Goal: Information Seeking & Learning: Compare options

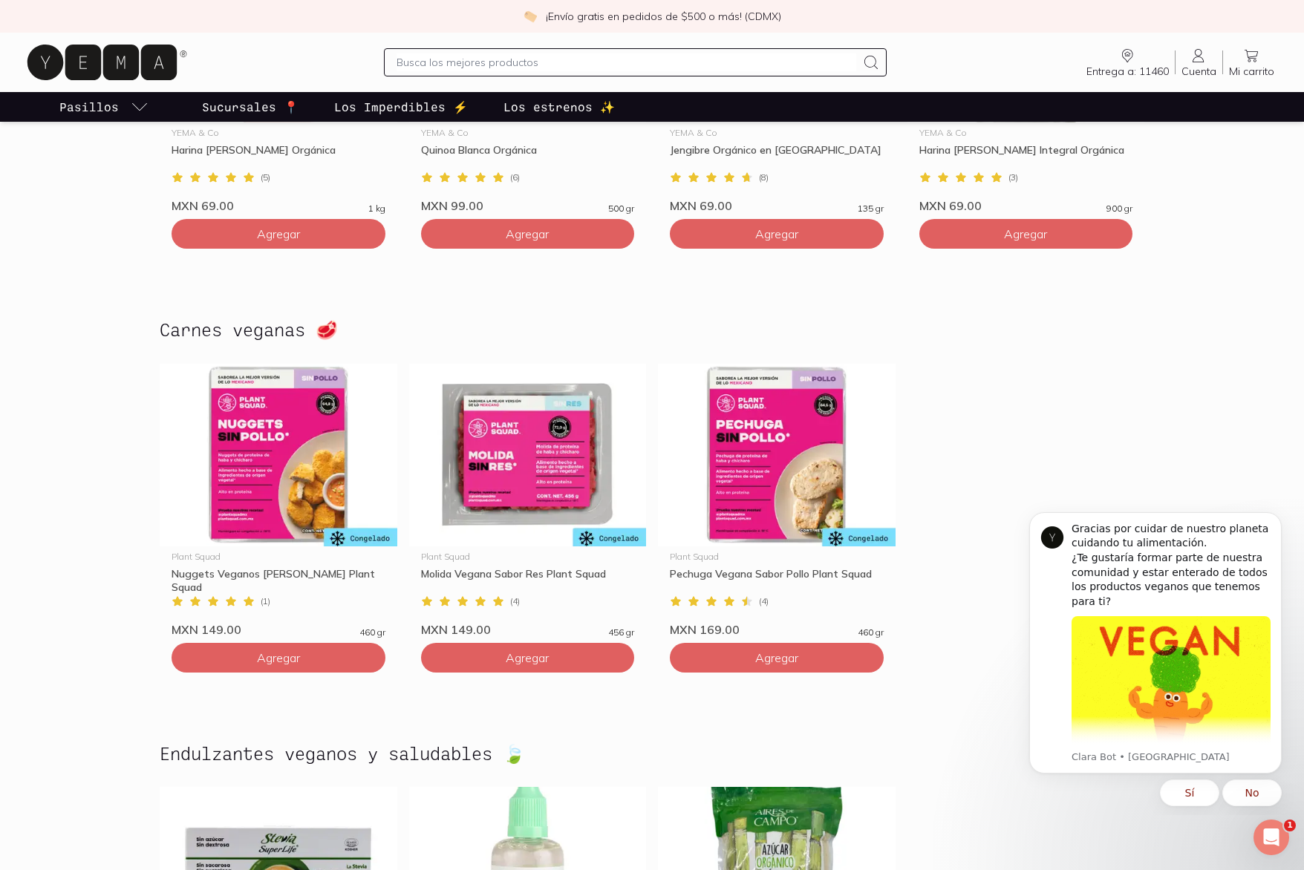
scroll to position [3399, 0]
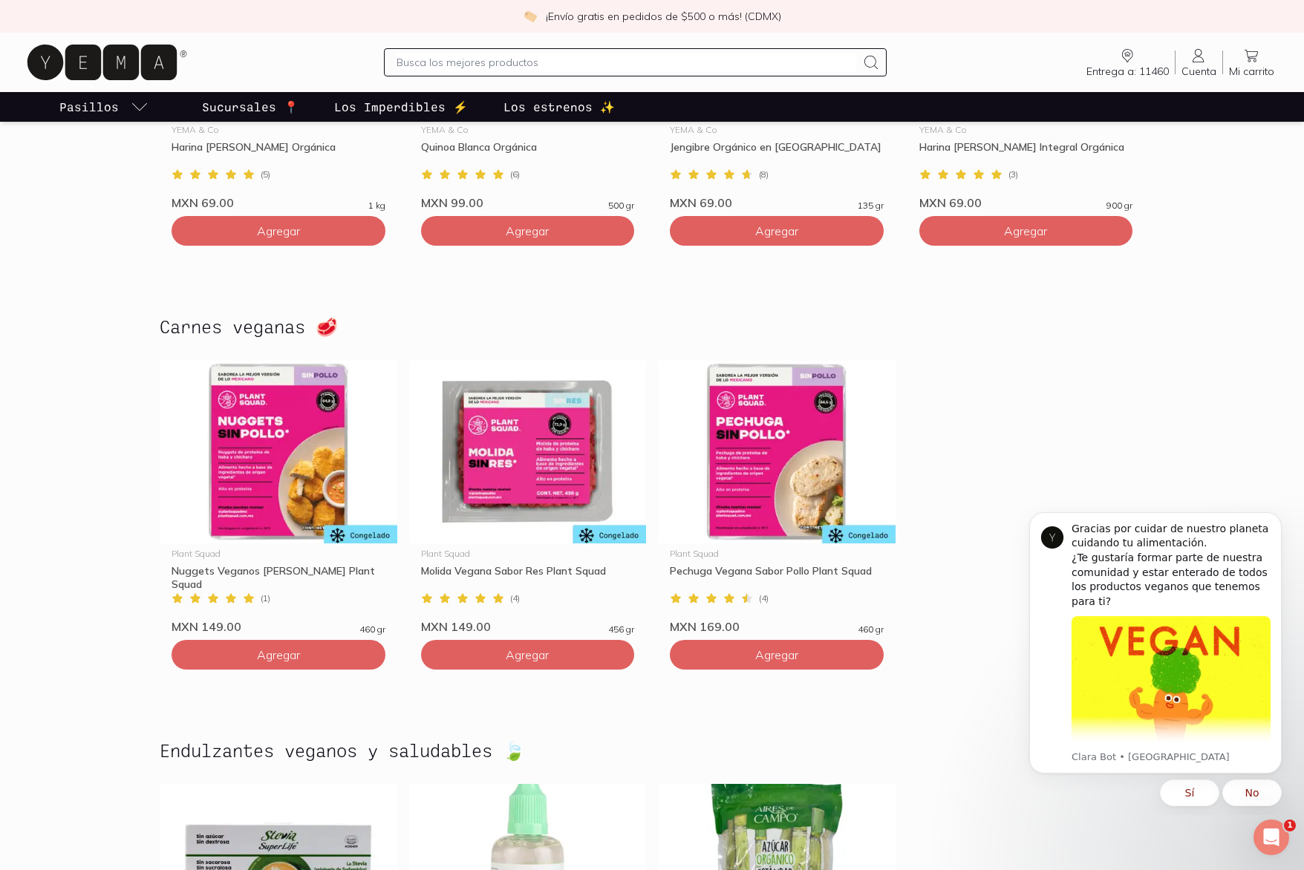
click at [1129, 55] on icon "Entrega a: 11460" at bounding box center [1127, 53] width 6 height 5
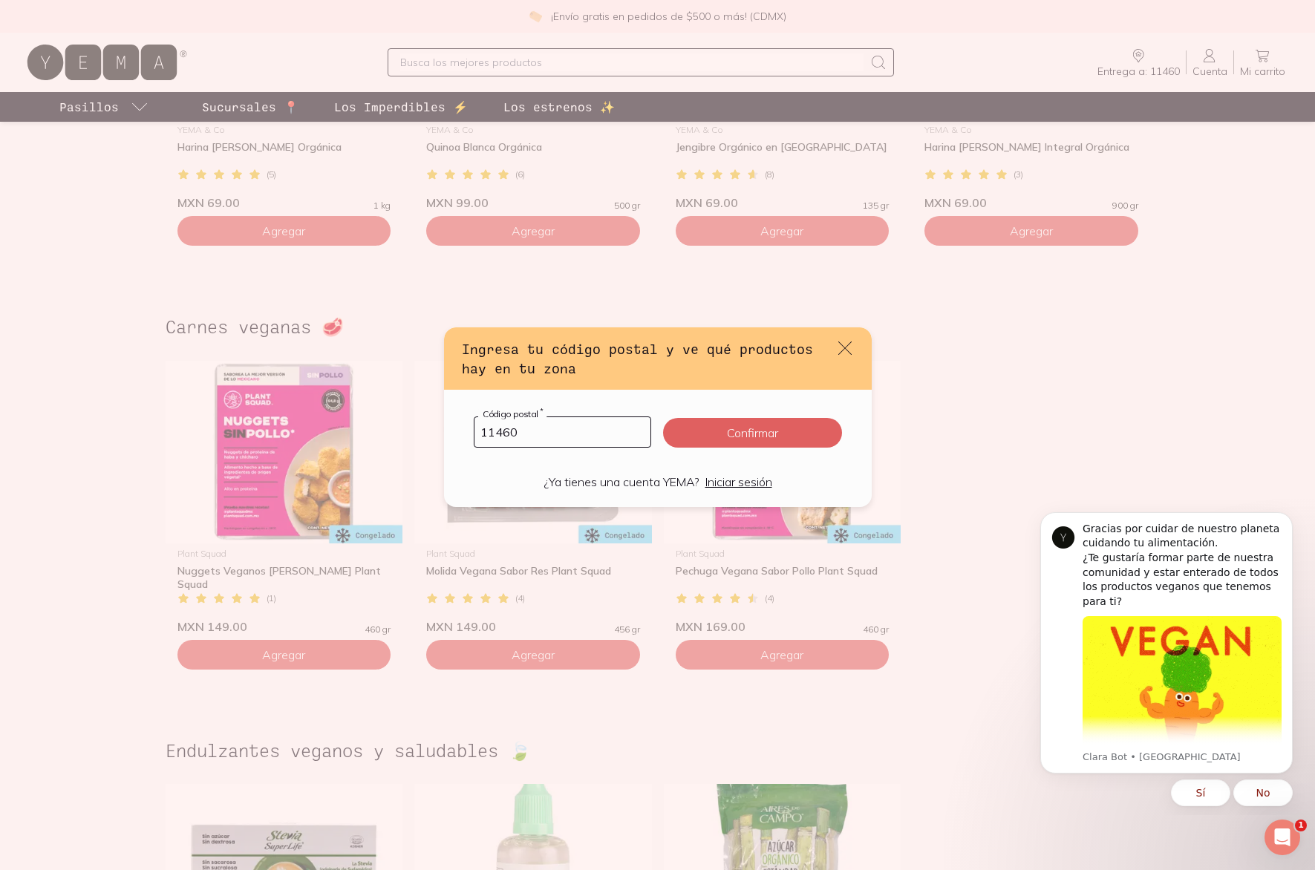
drag, startPoint x: 536, startPoint y: 434, endPoint x: 496, endPoint y: 437, distance: 40.2
click at [496, 437] on input "11460" at bounding box center [562, 432] width 177 height 30
type input "11320"
click at [727, 437] on button "Confirmar" at bounding box center [752, 433] width 178 height 30
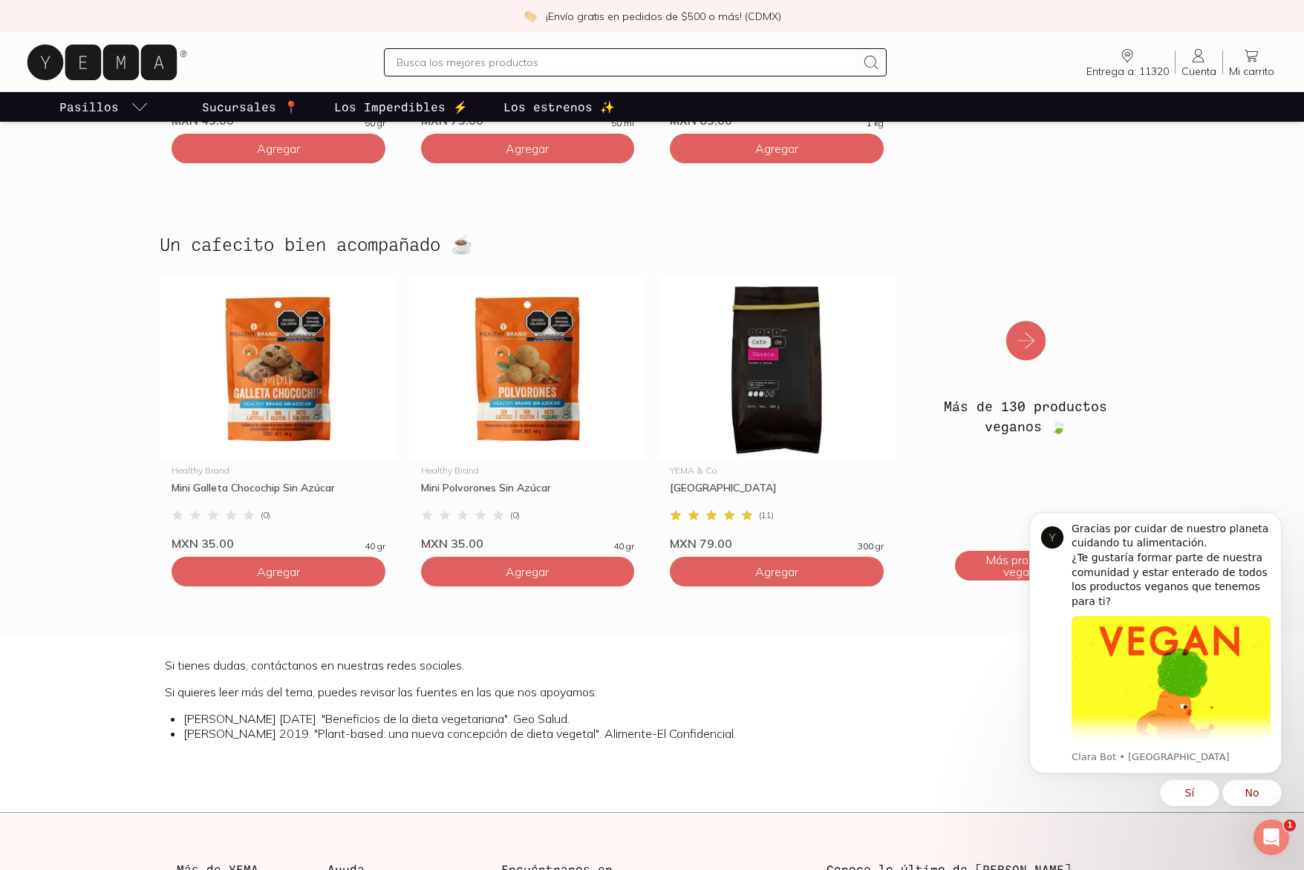
scroll to position [4332, 0]
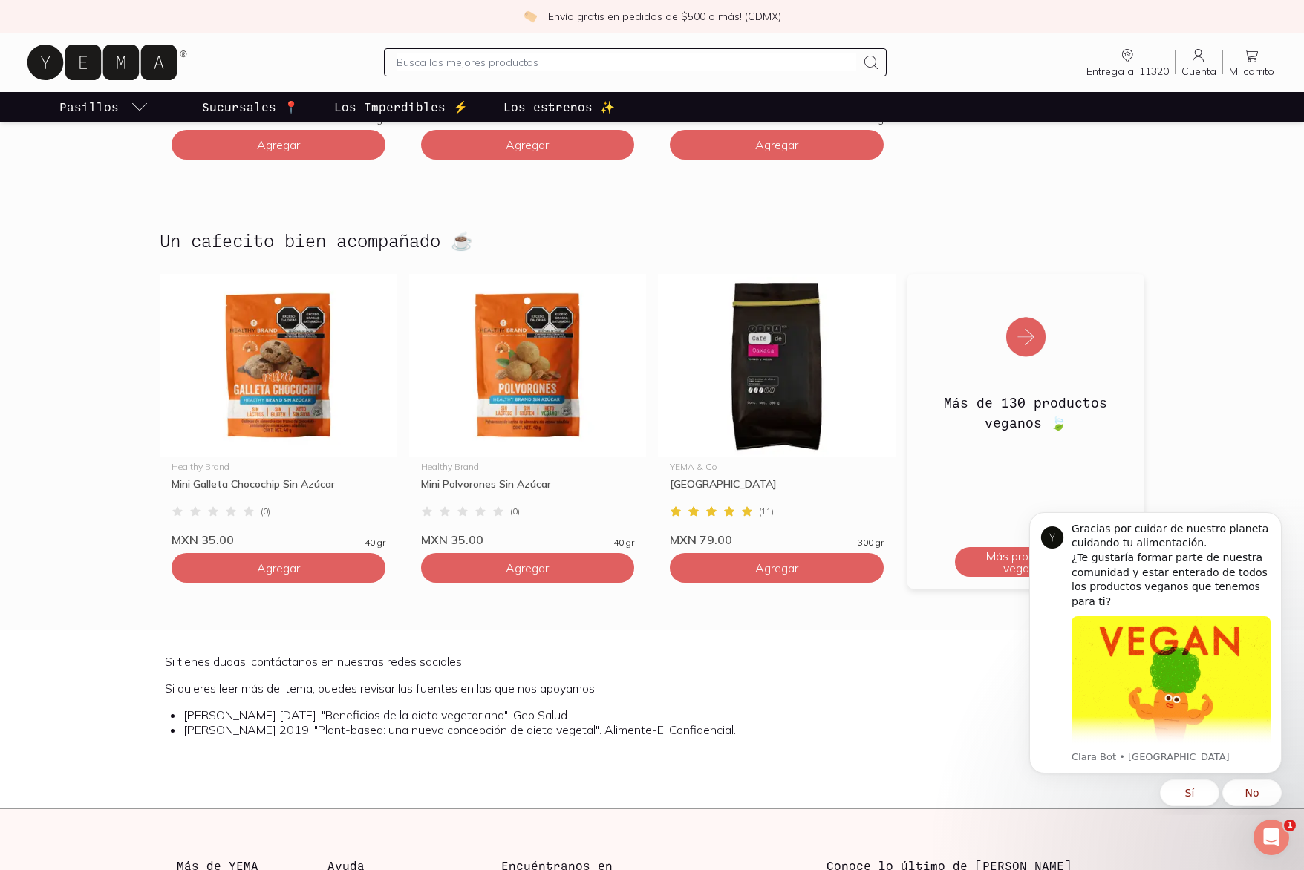
click at [1022, 325] on img at bounding box center [1026, 327] width 238 height 107
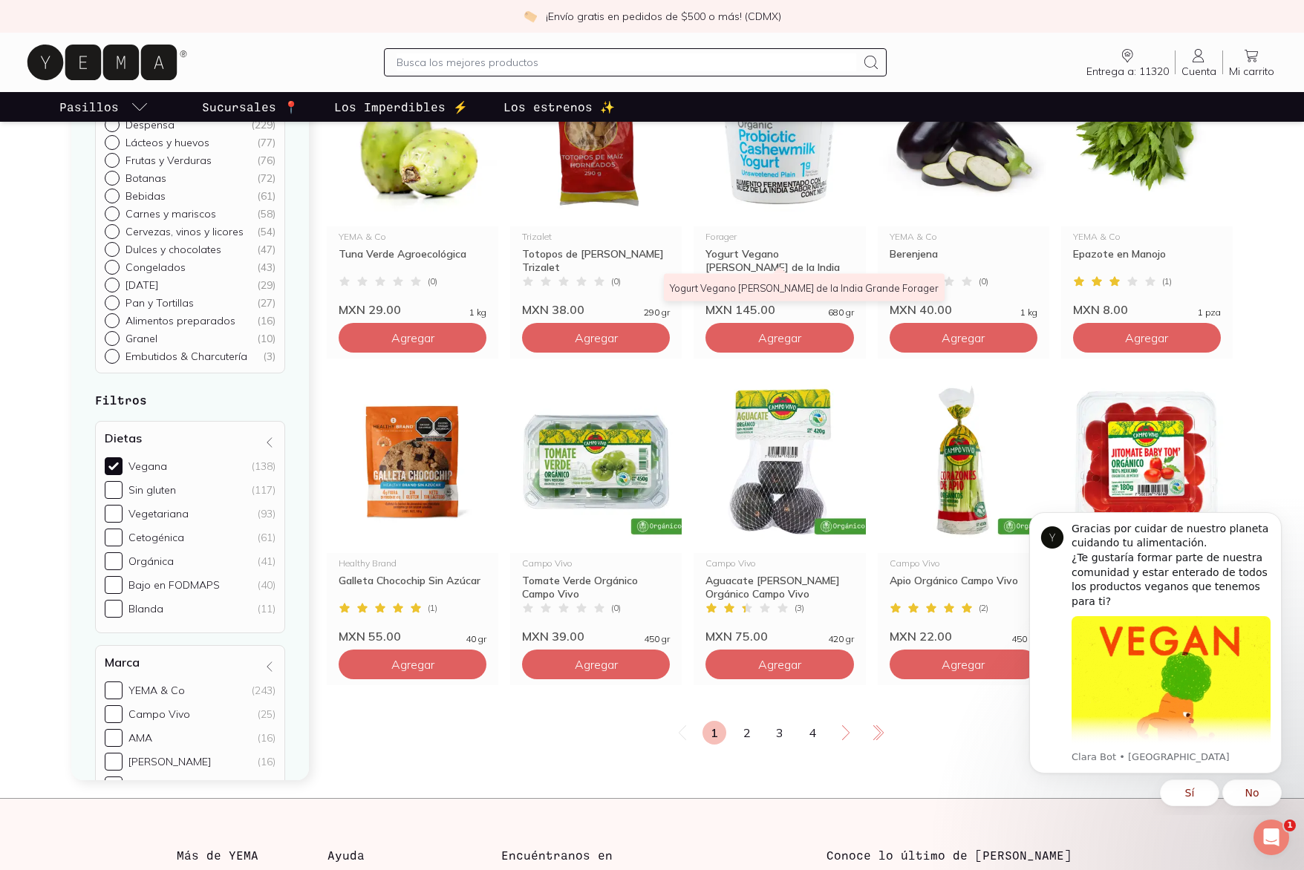
scroll to position [2296, 0]
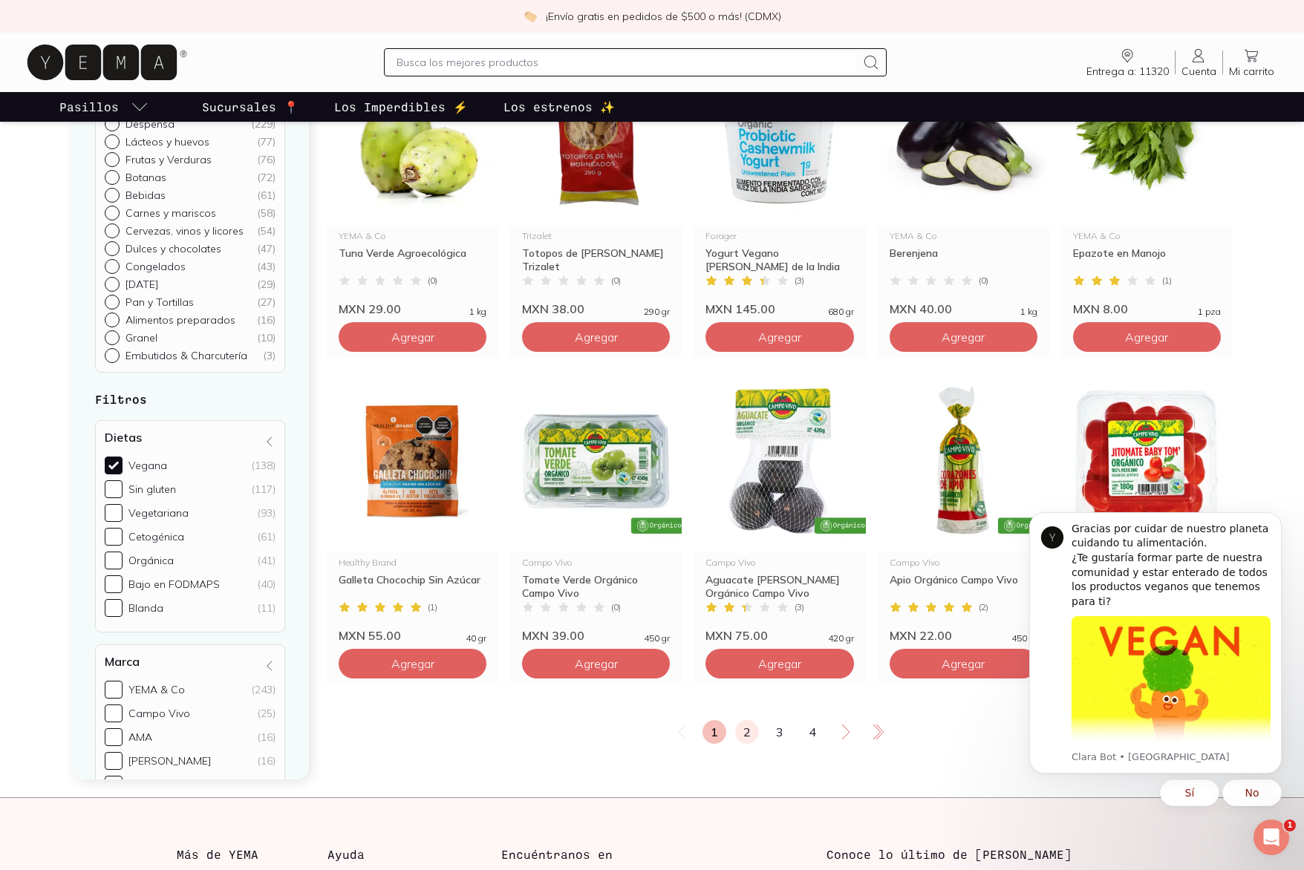
click at [744, 722] on link "2" at bounding box center [747, 732] width 24 height 24
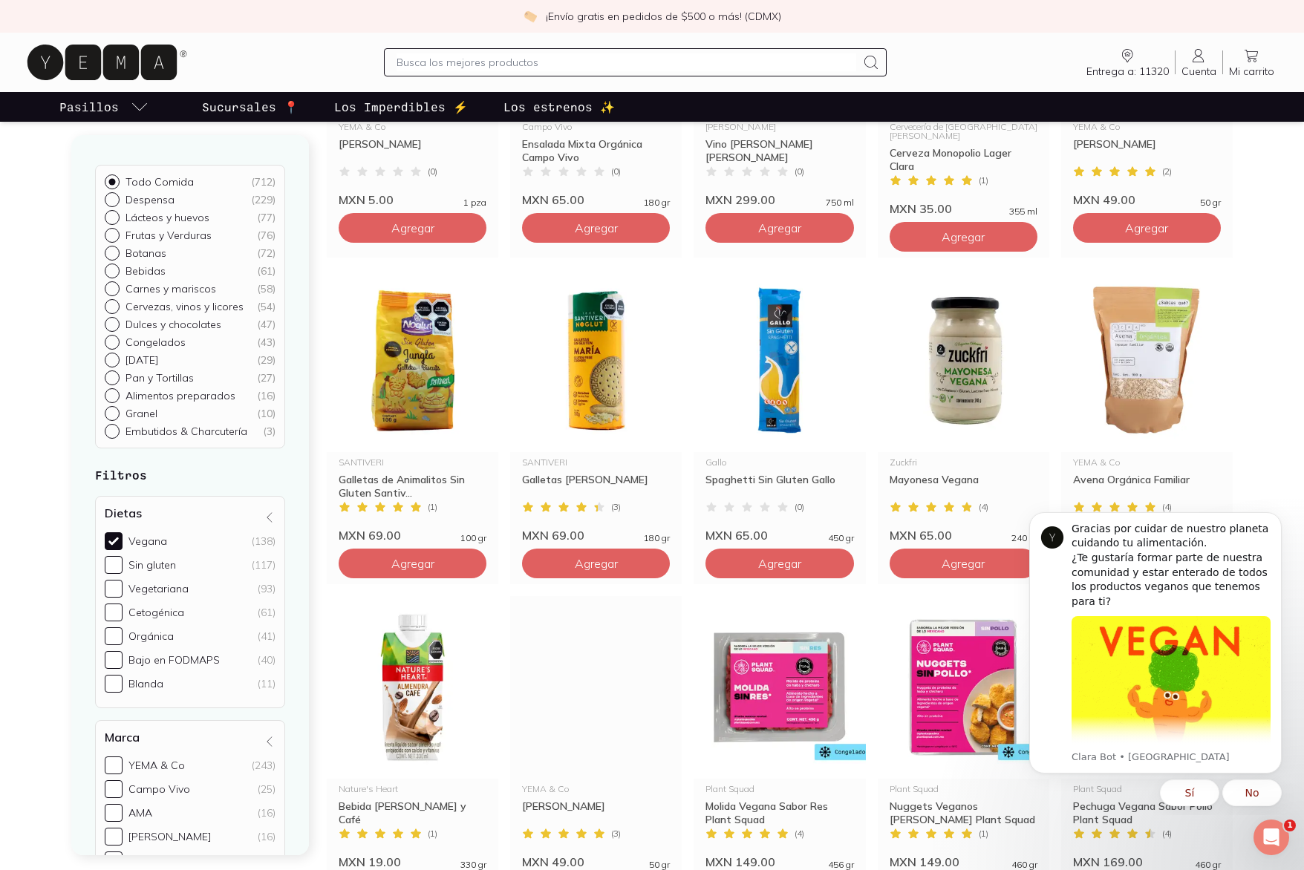
scroll to position [1108, 0]
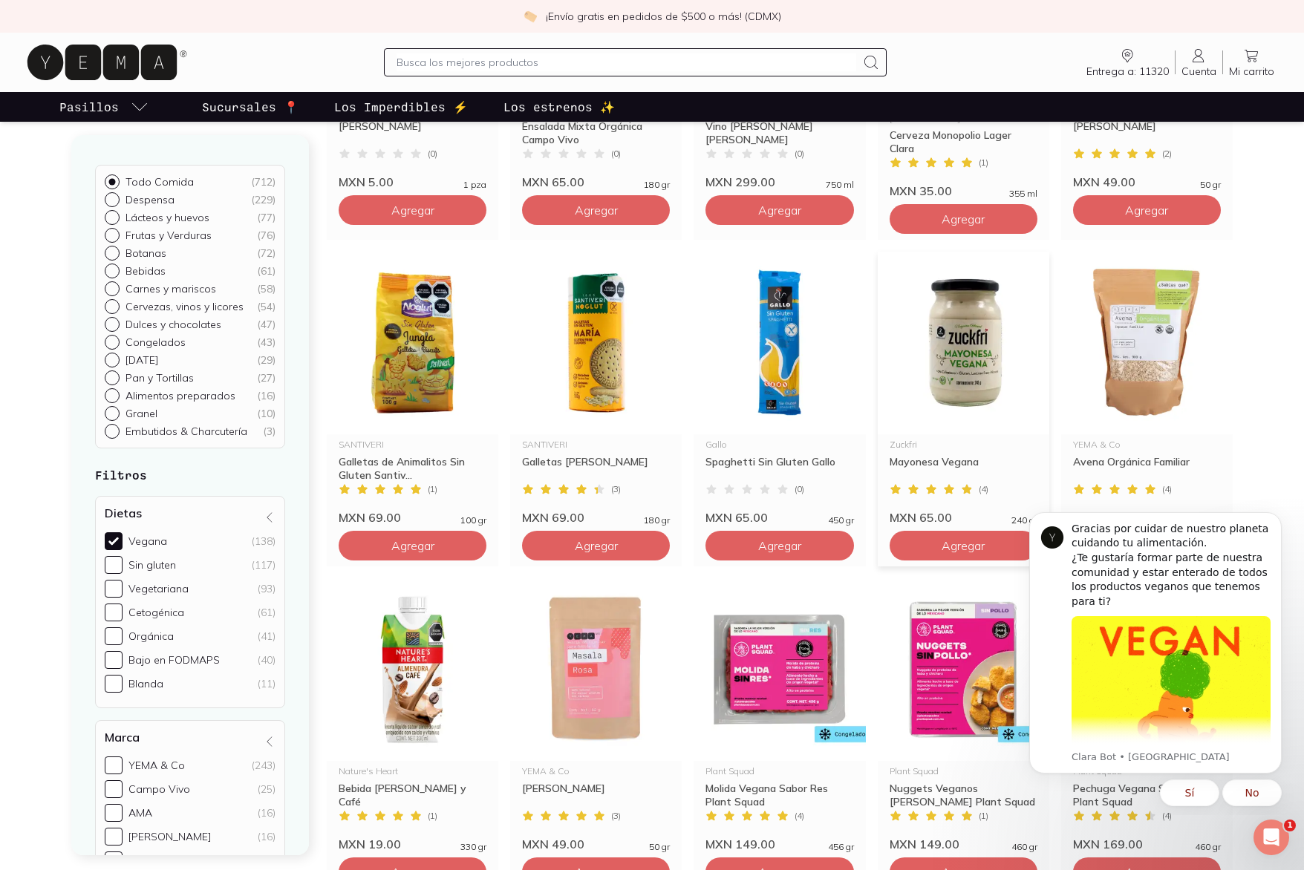
click at [958, 351] on img at bounding box center [964, 343] width 172 height 183
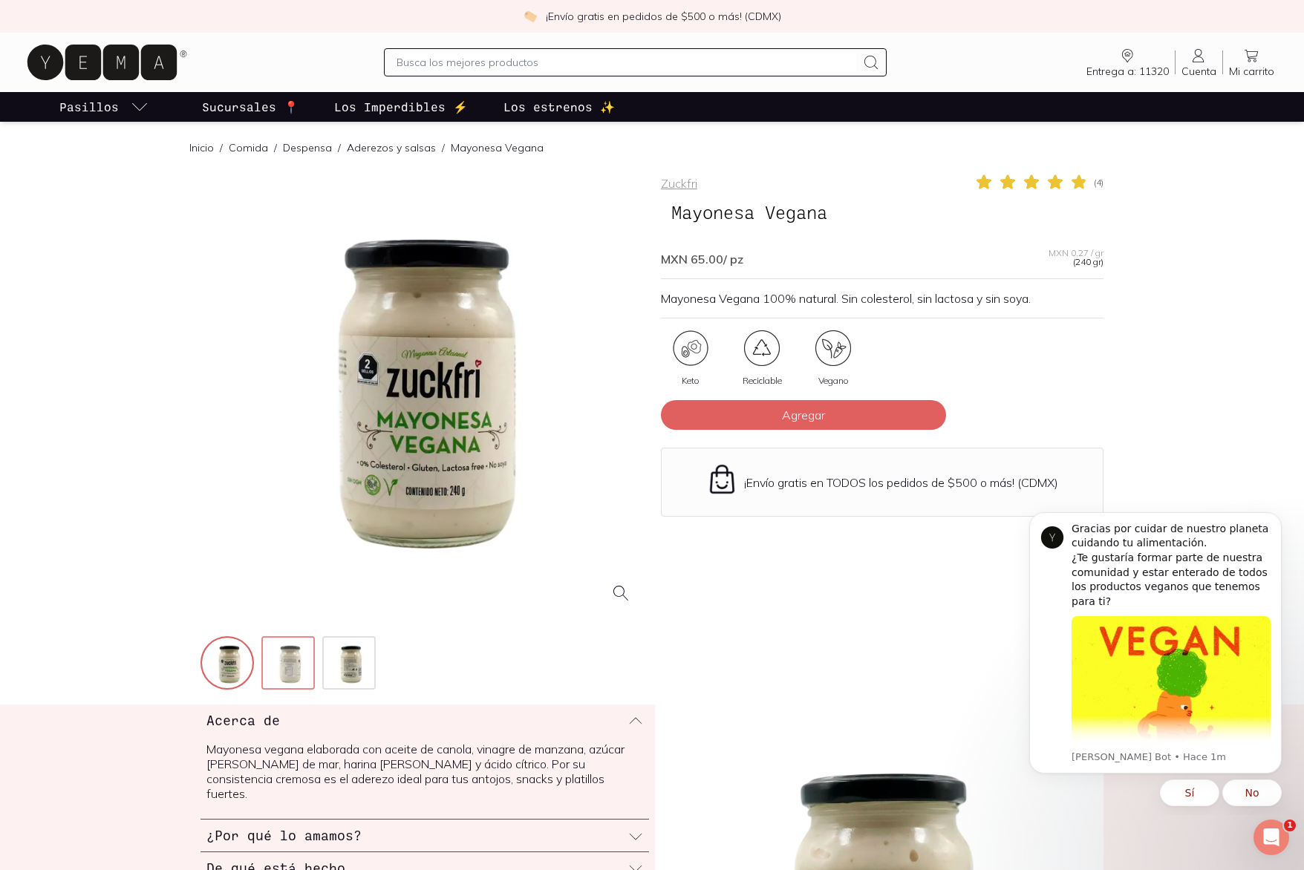
click at [304, 670] on img at bounding box center [289, 664] width 53 height 53
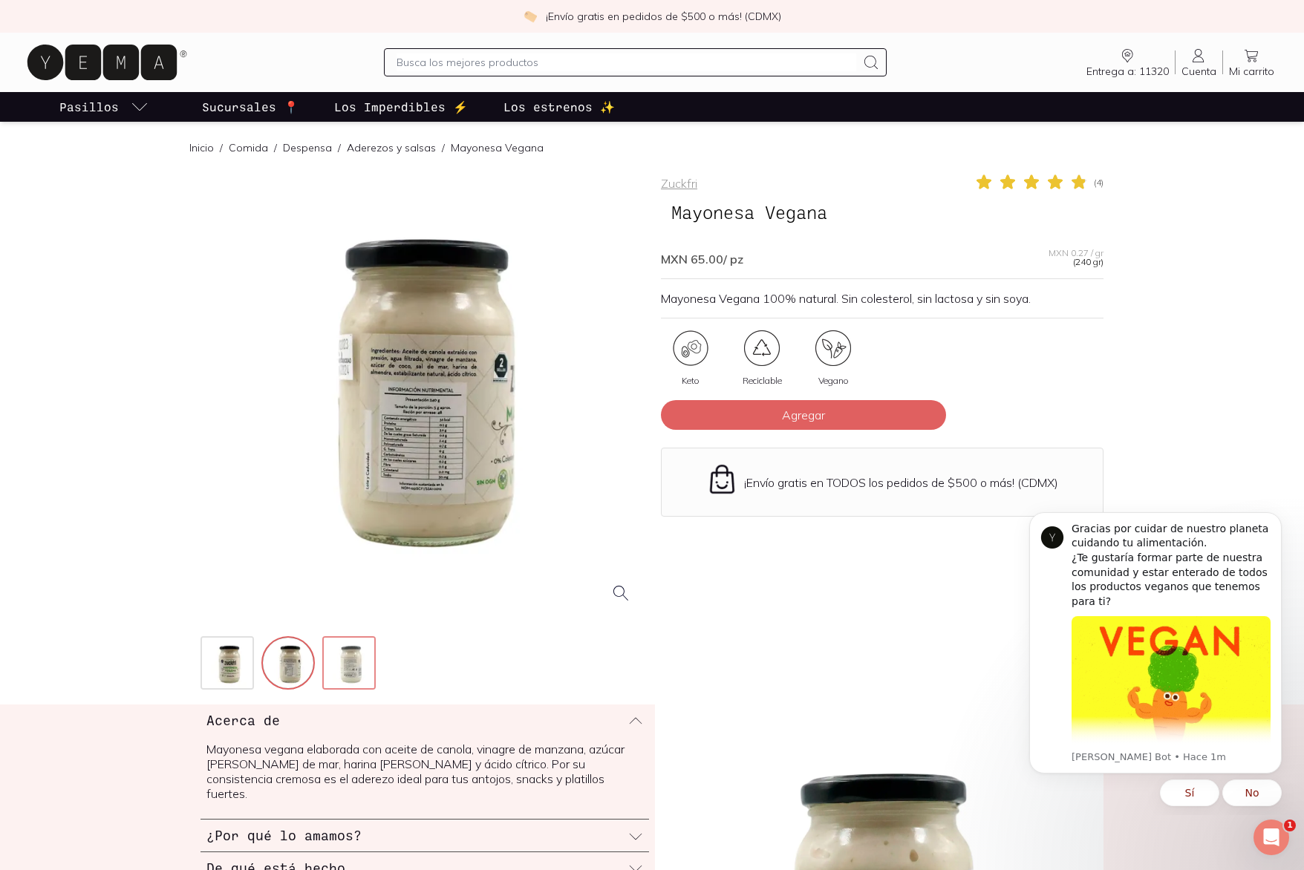
click at [336, 668] on img at bounding box center [350, 664] width 53 height 53
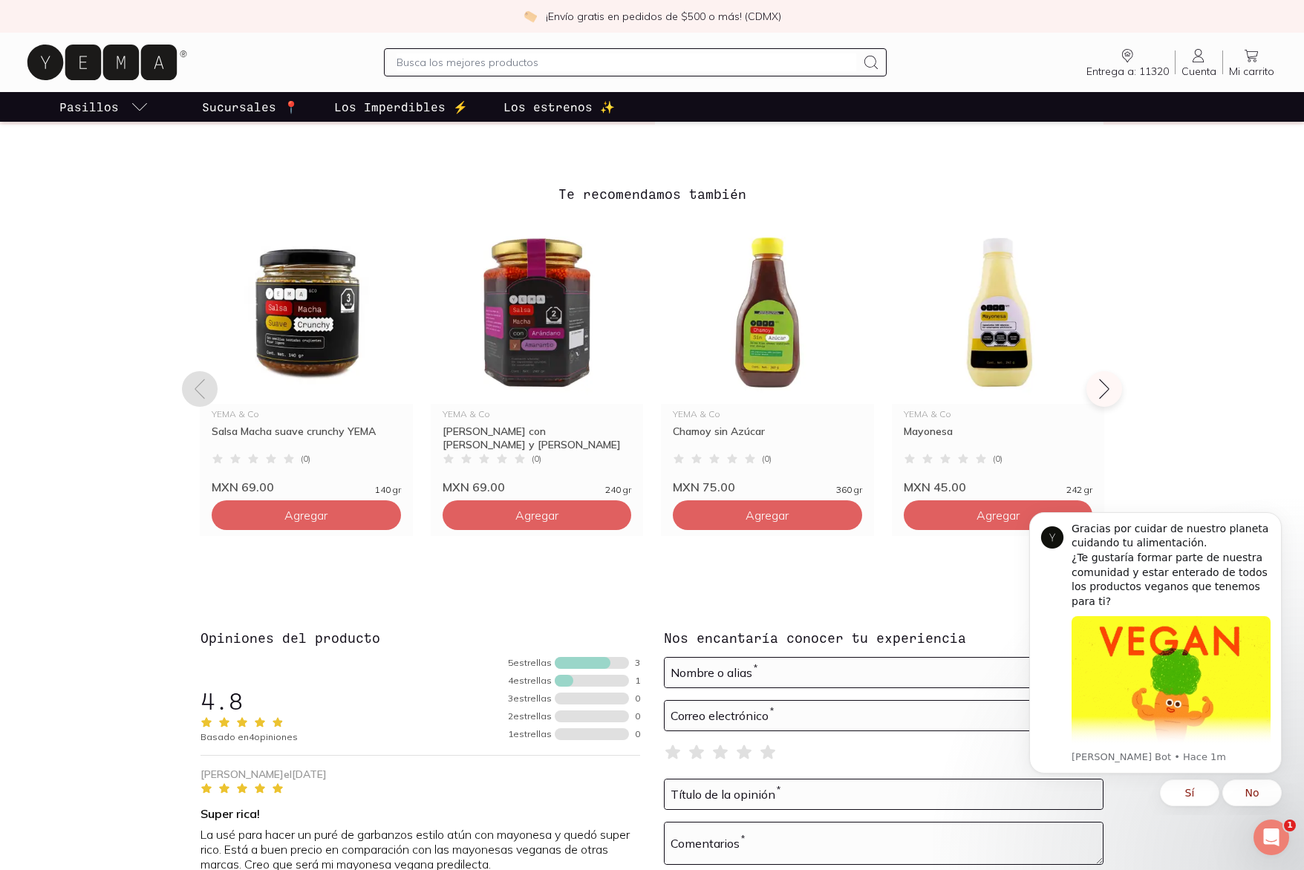
scroll to position [1034, 0]
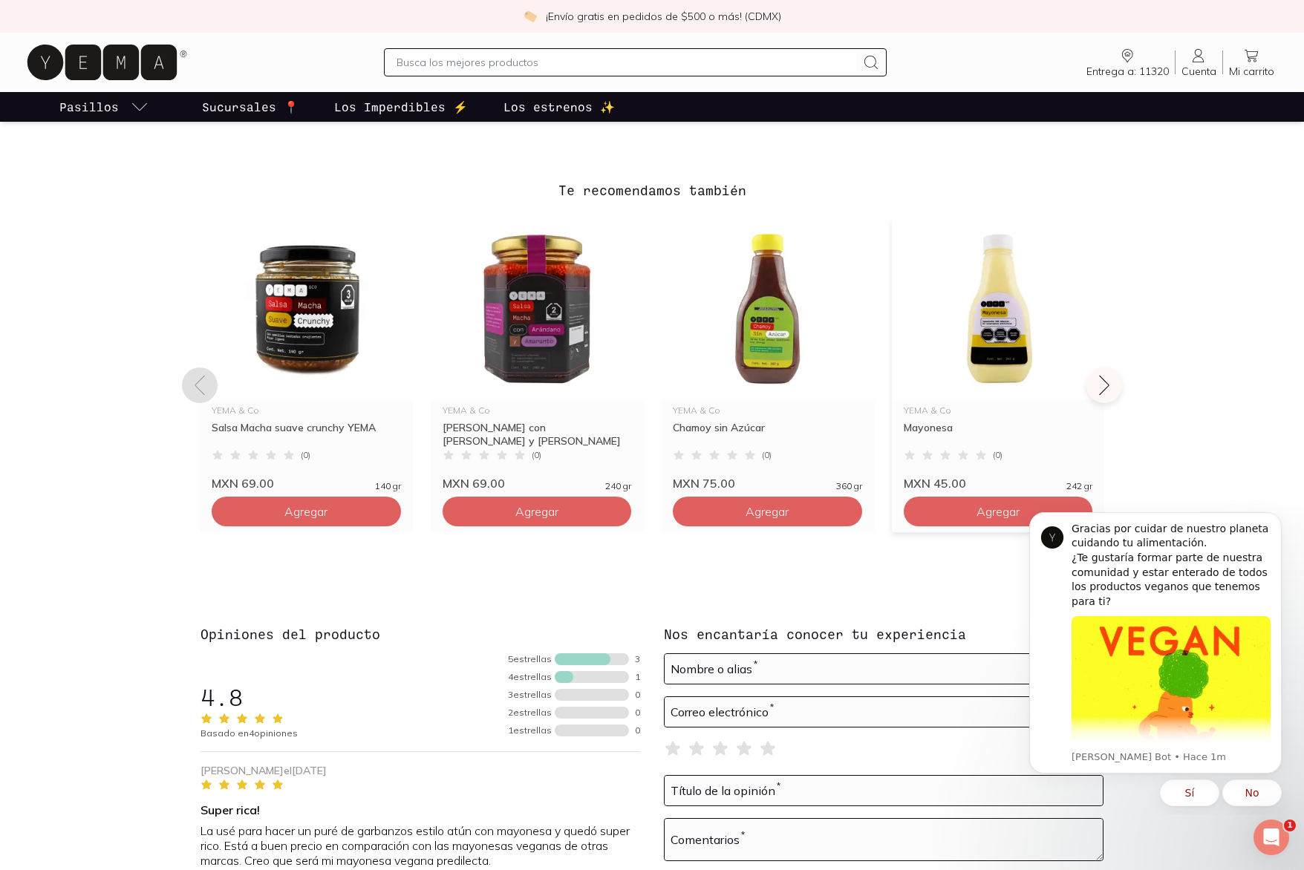
click at [985, 327] on img at bounding box center [998, 309] width 213 height 183
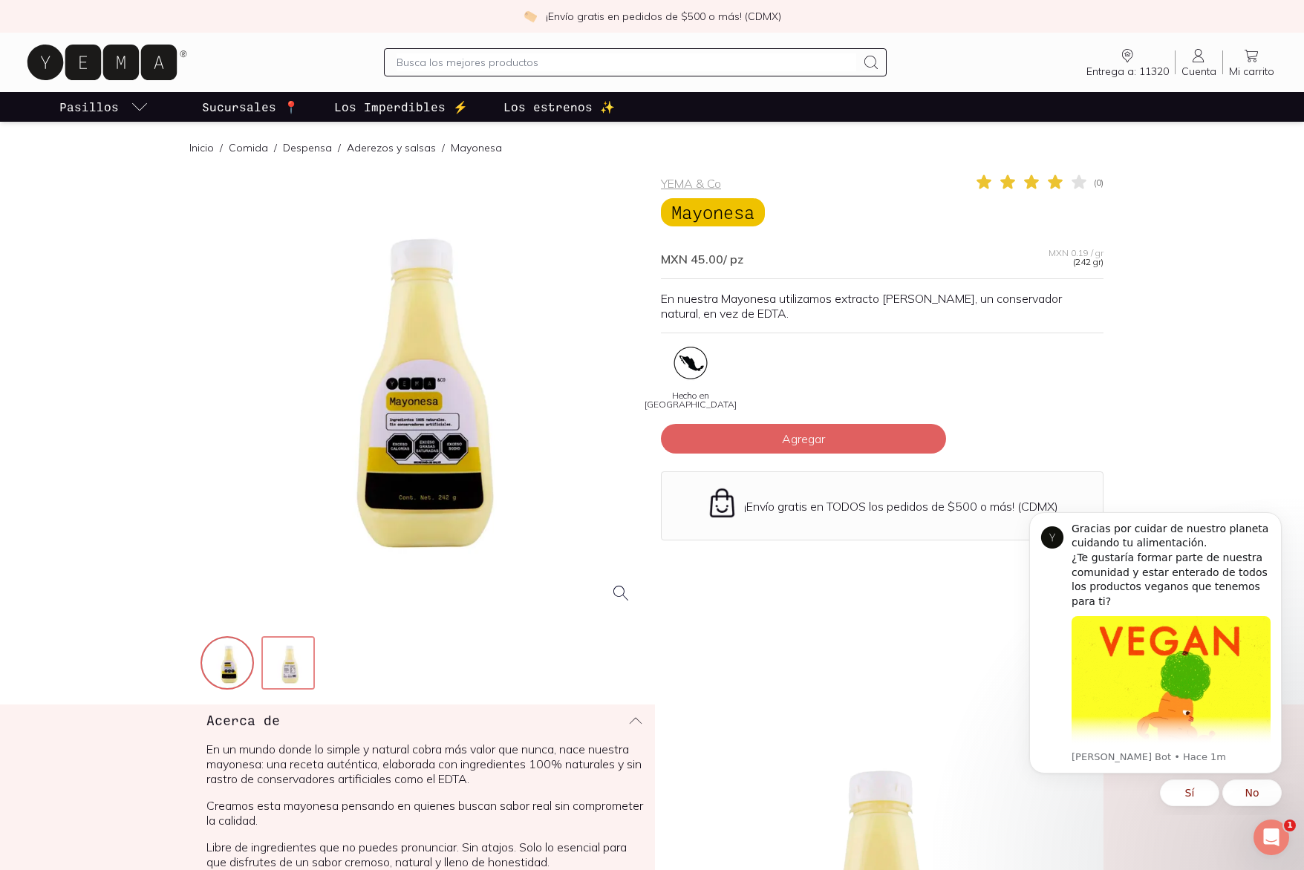
click at [293, 669] on img at bounding box center [289, 664] width 53 height 53
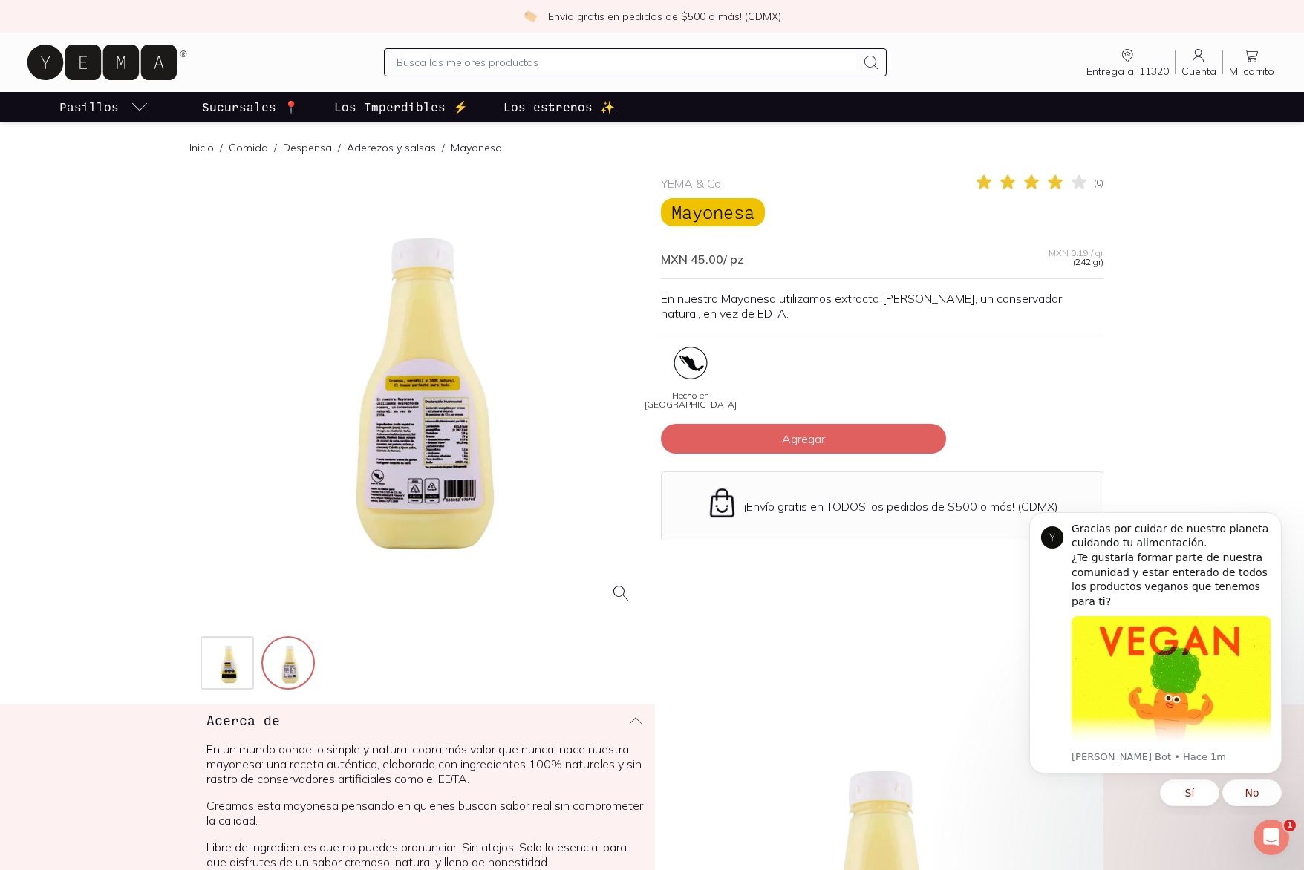
click at [428, 505] on div at bounding box center [421, 394] width 443 height 443
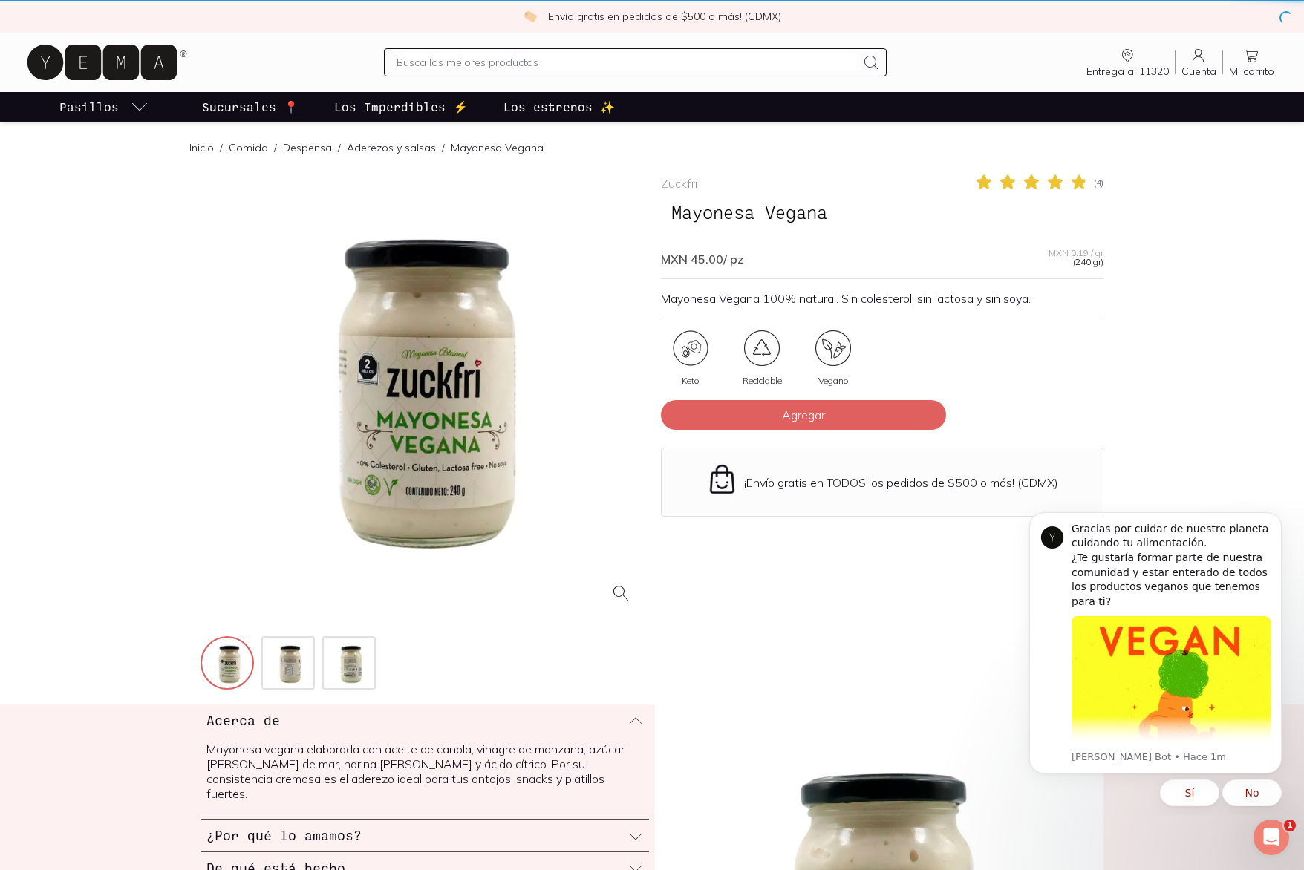
scroll to position [1034, 0]
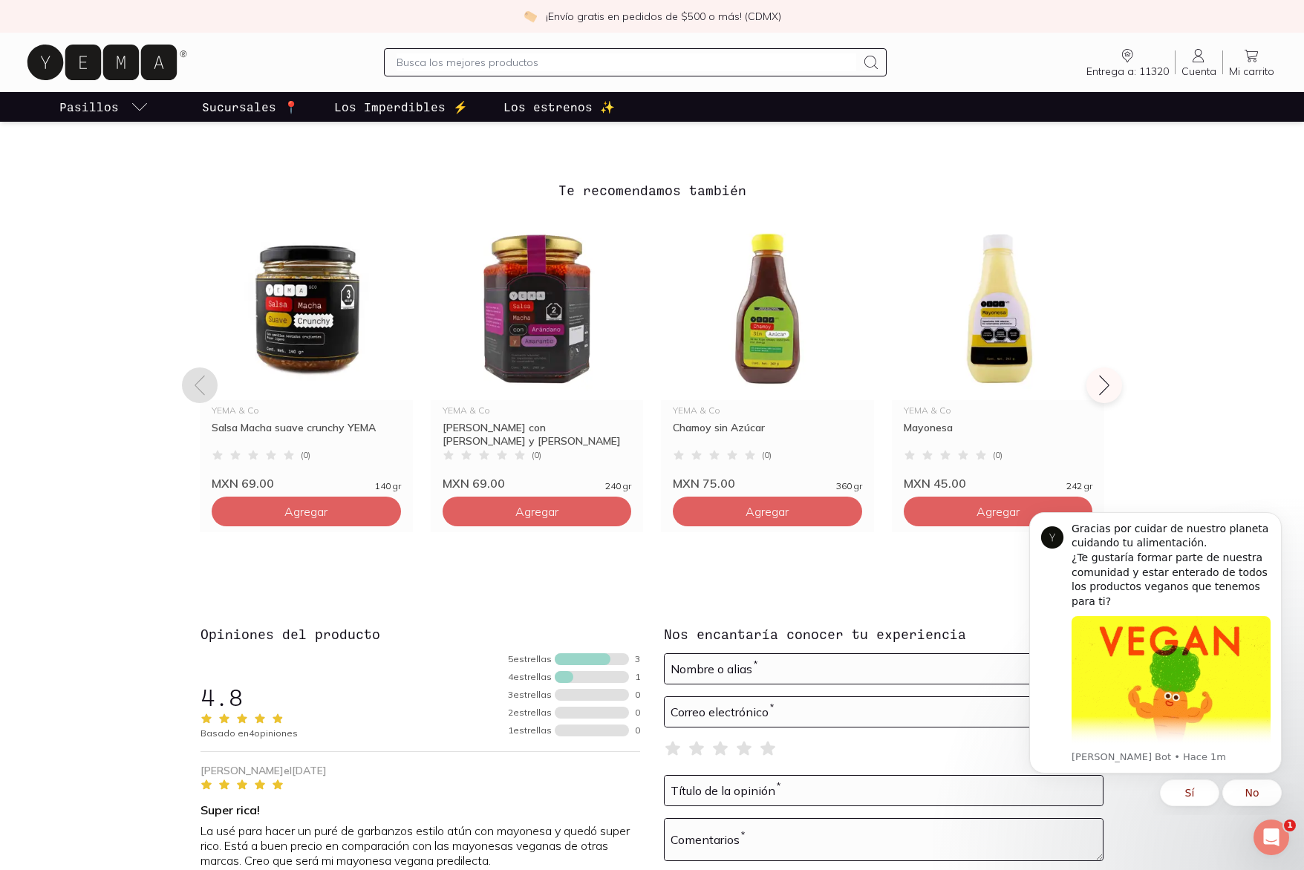
click at [111, 726] on div "Zuckfri ( 4 ) Mayonesa Vegana MXN 65.00 / pz MXN 0.27 / gr (240 gr) Mayonesa Ve…" at bounding box center [652, 187] width 1304 height 2096
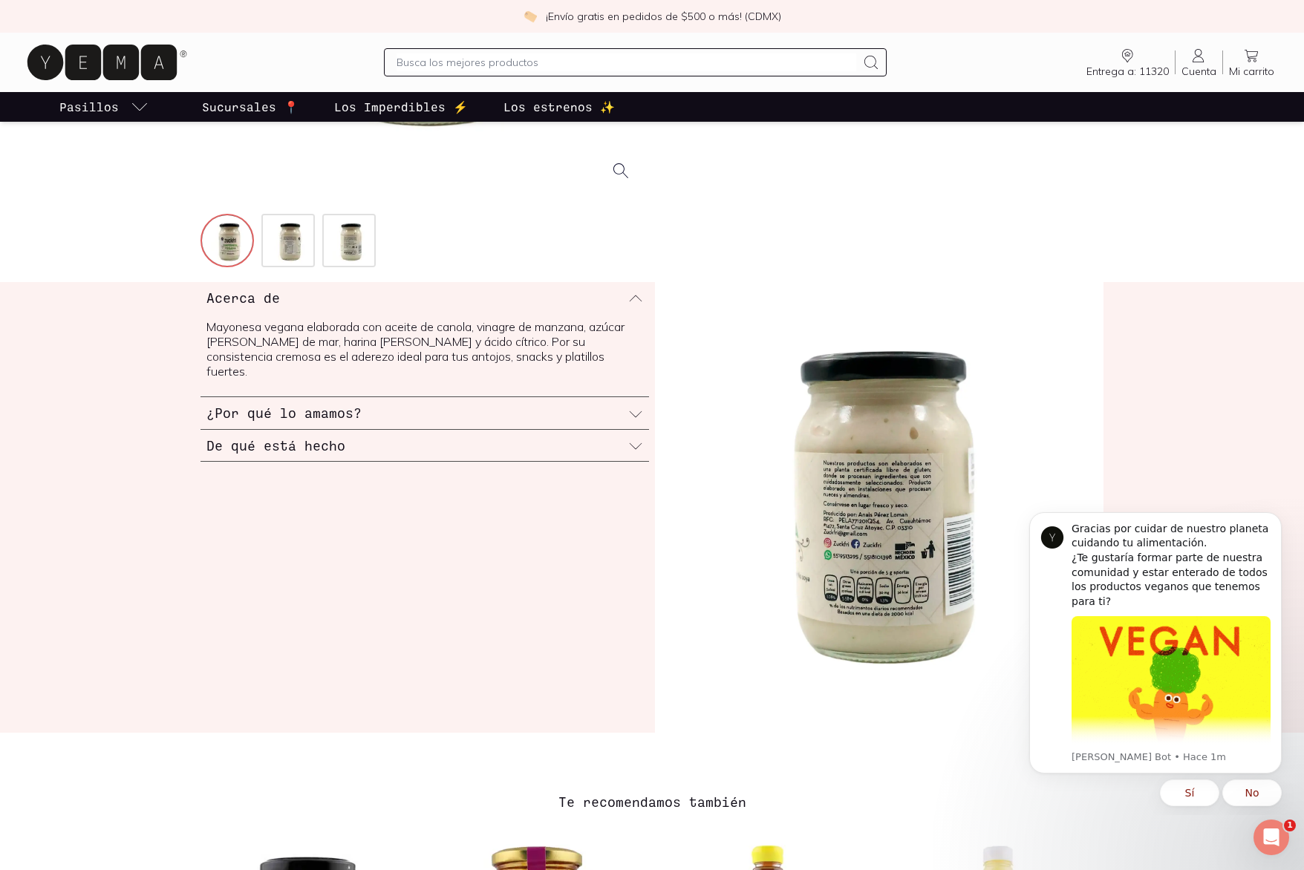
scroll to position [0, 0]
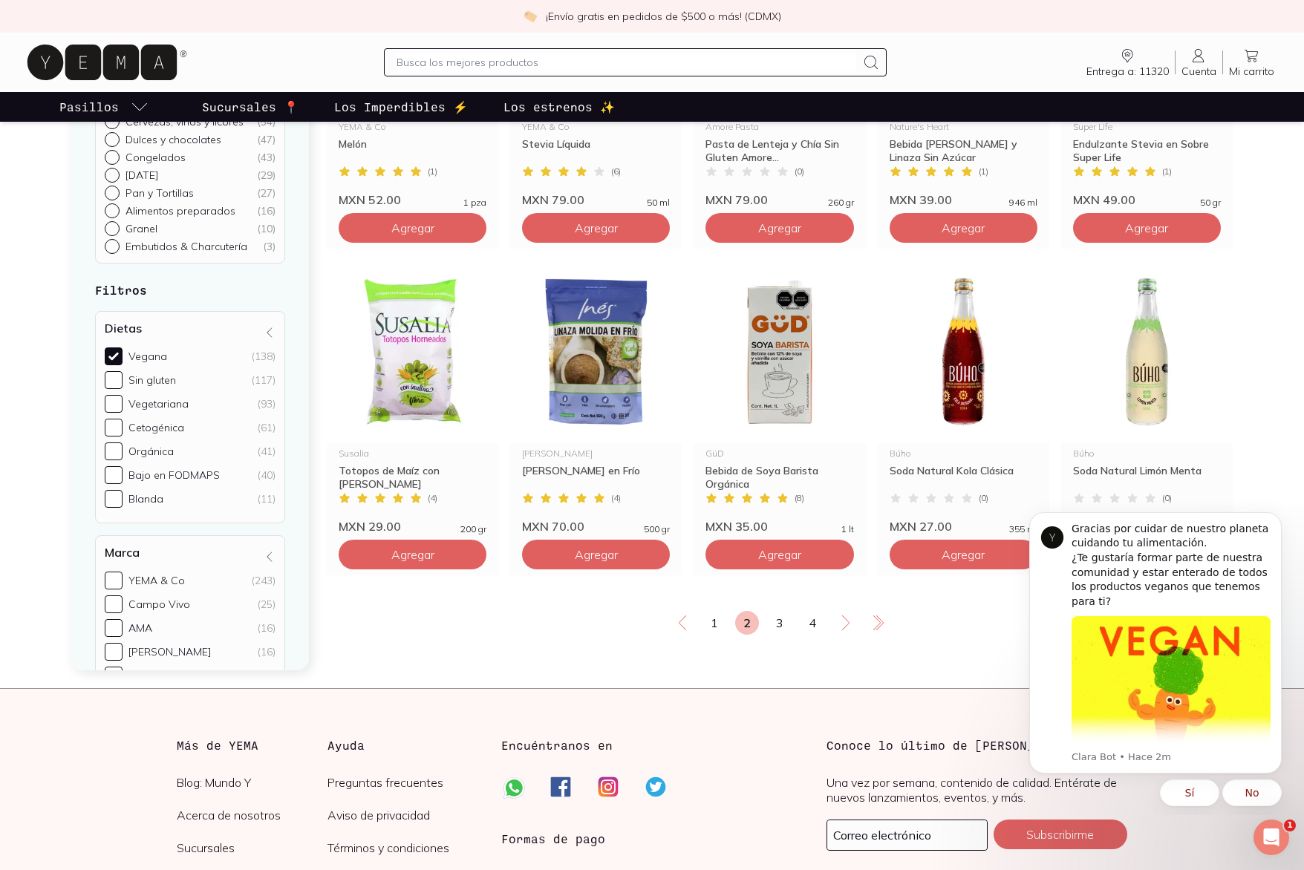
scroll to position [2408, 0]
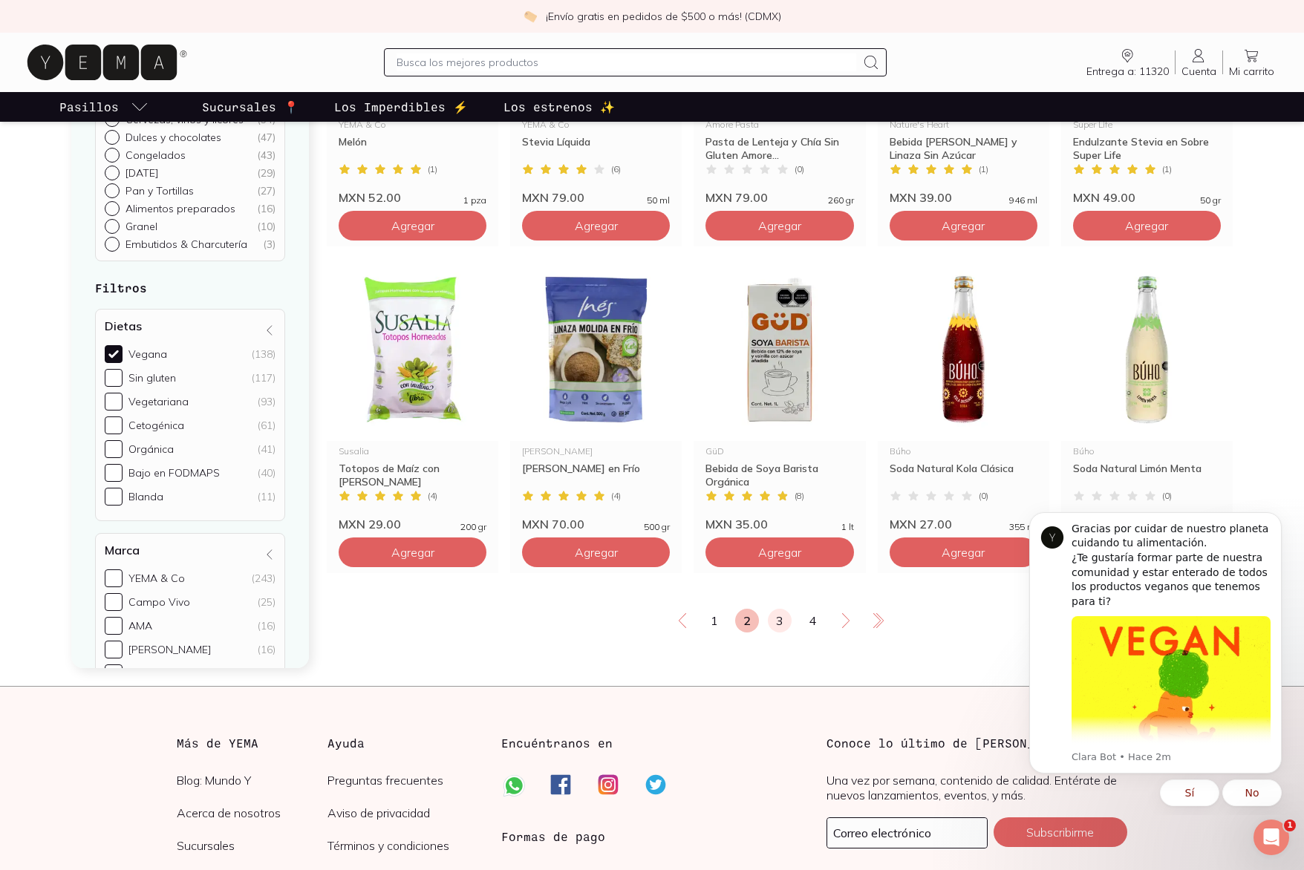
click at [780, 616] on link "3" at bounding box center [780, 621] width 24 height 24
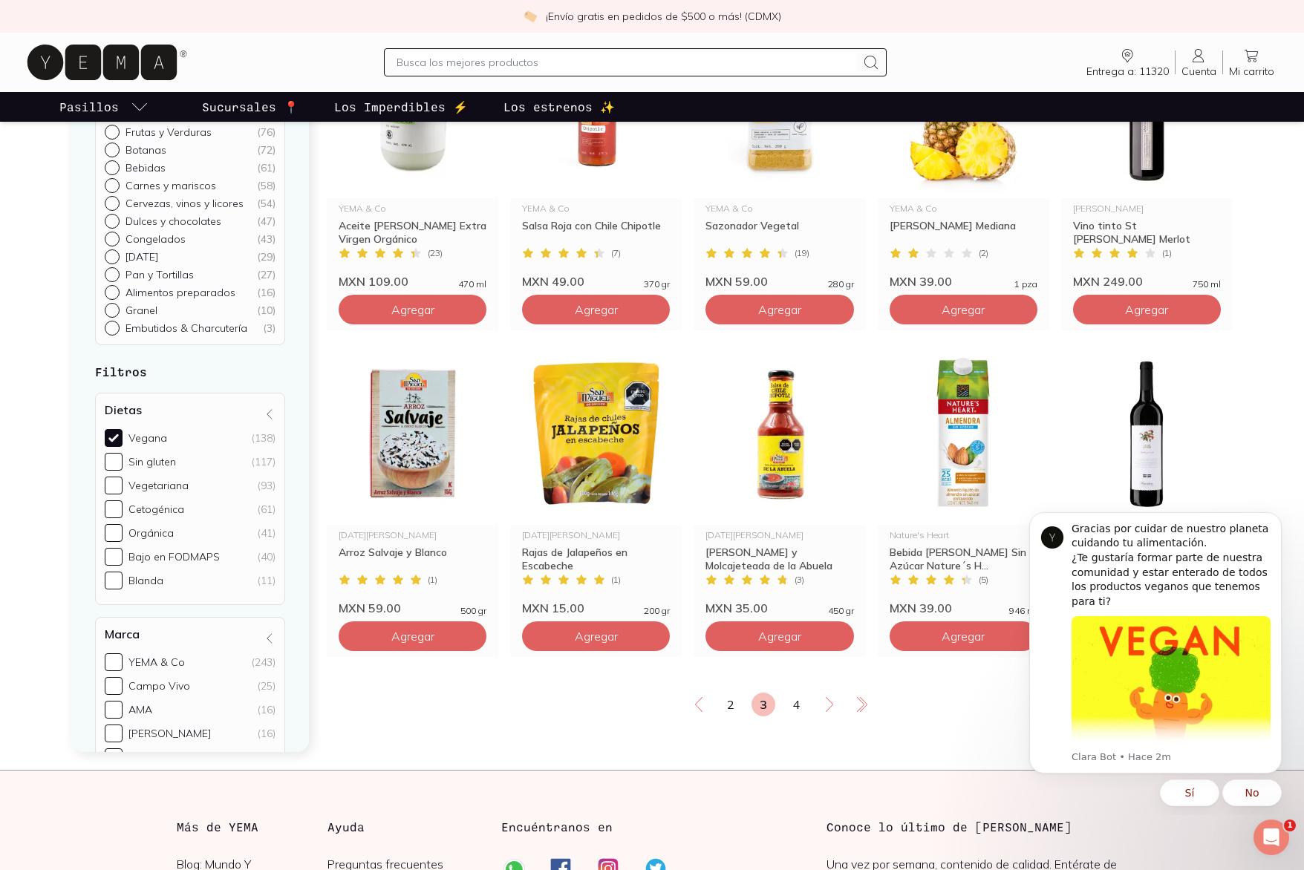
scroll to position [2317, 0]
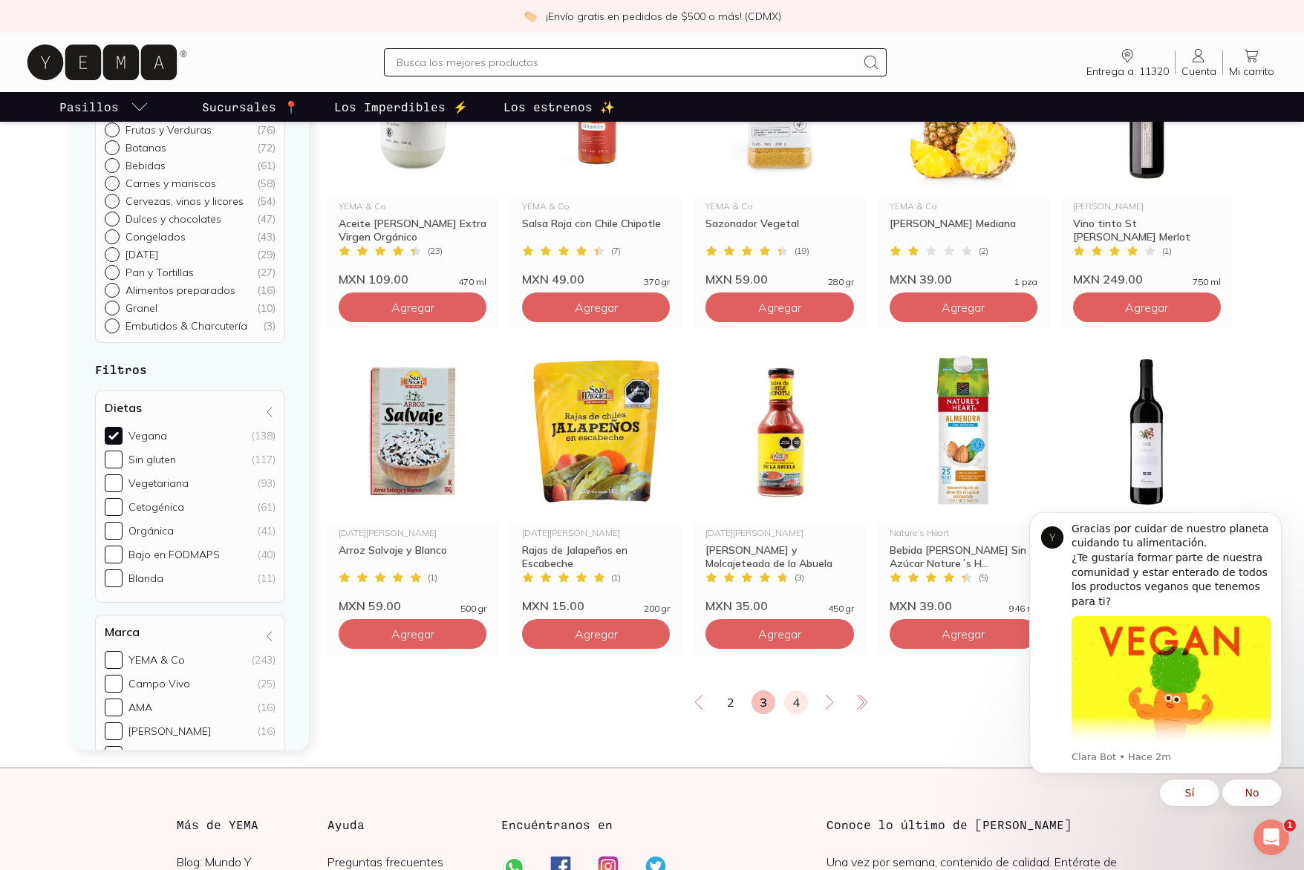
click at [795, 707] on link "4" at bounding box center [796, 702] width 24 height 24
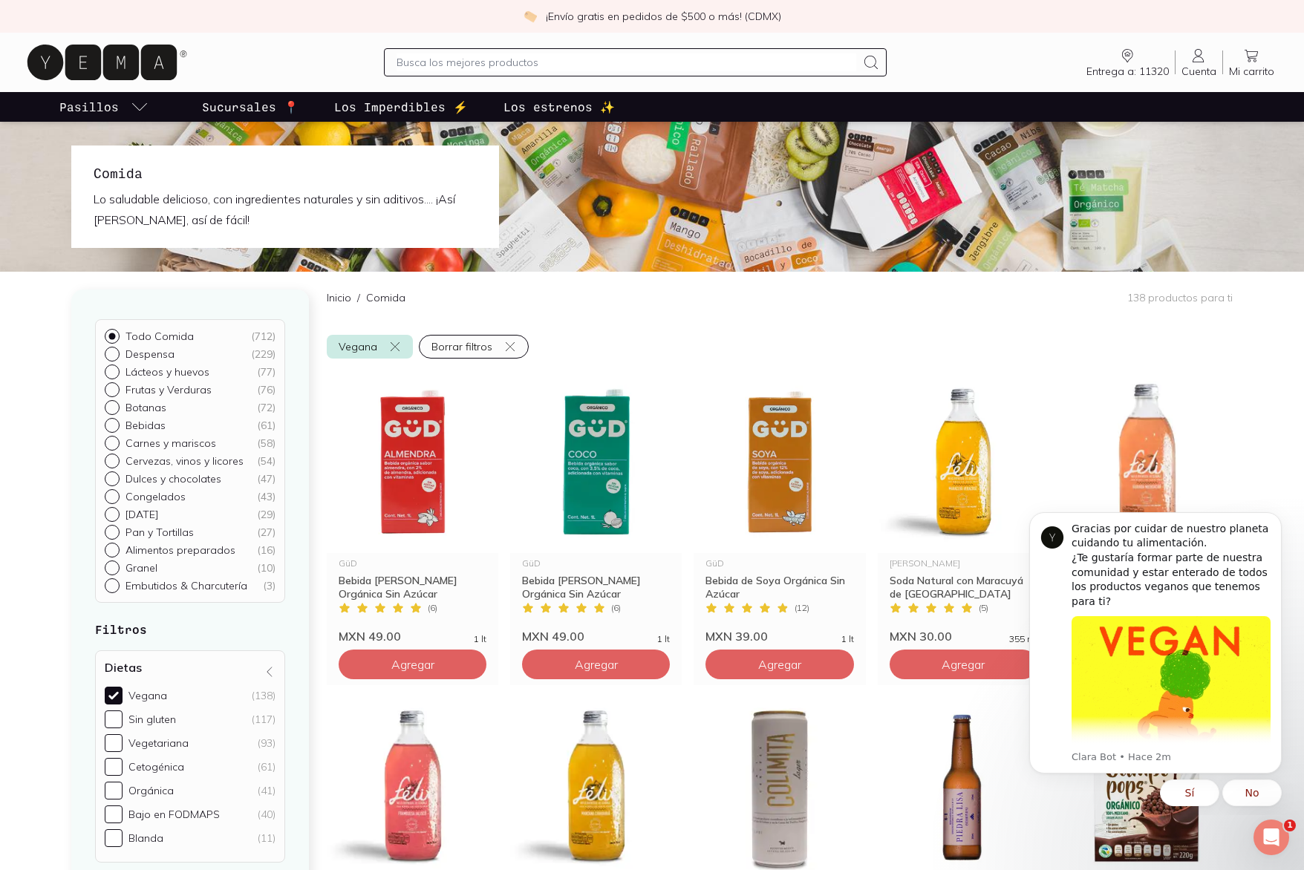
click at [111, 353] on input "Despensa ( 229 )" at bounding box center [111, 353] width 12 height 12
radio input "true"
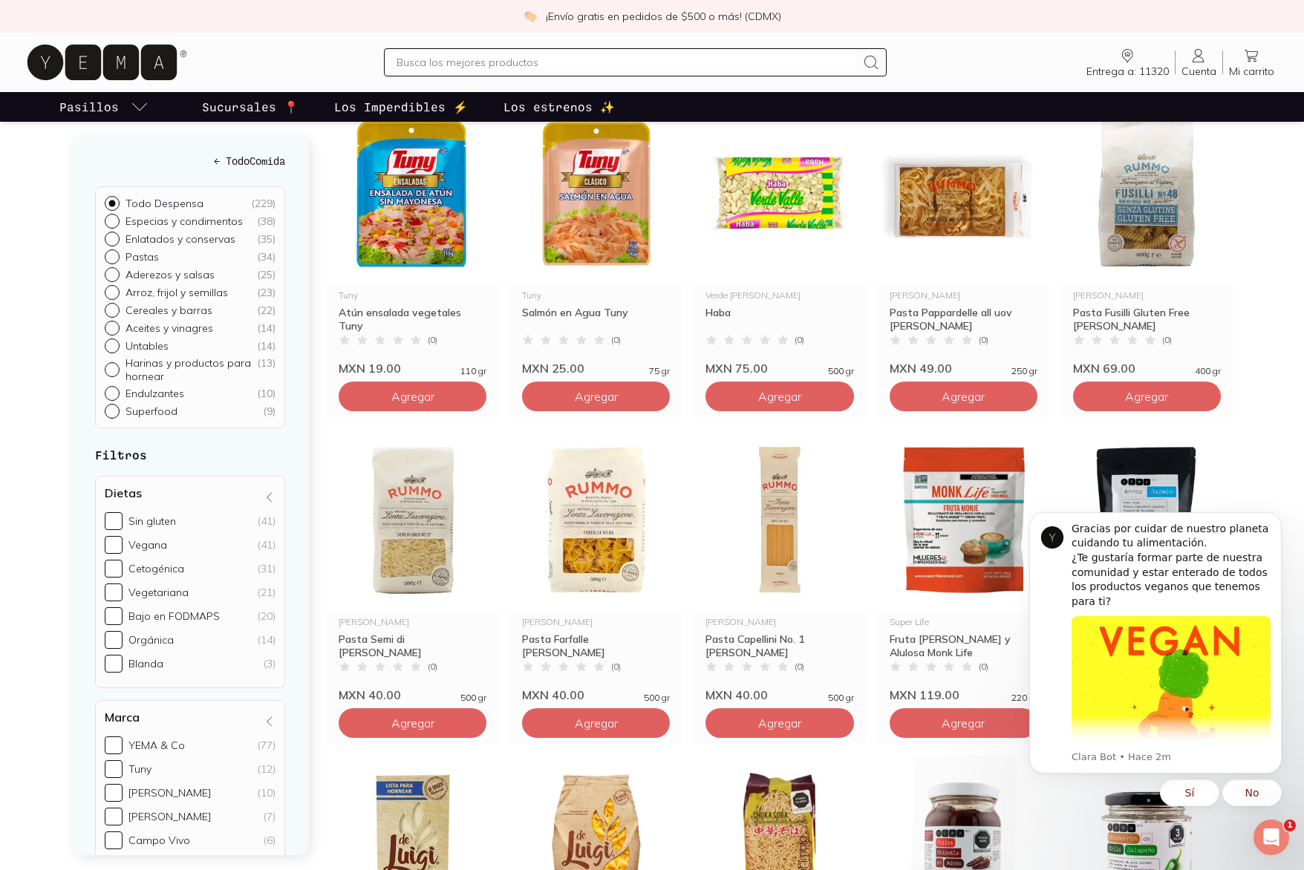
scroll to position [1855, 0]
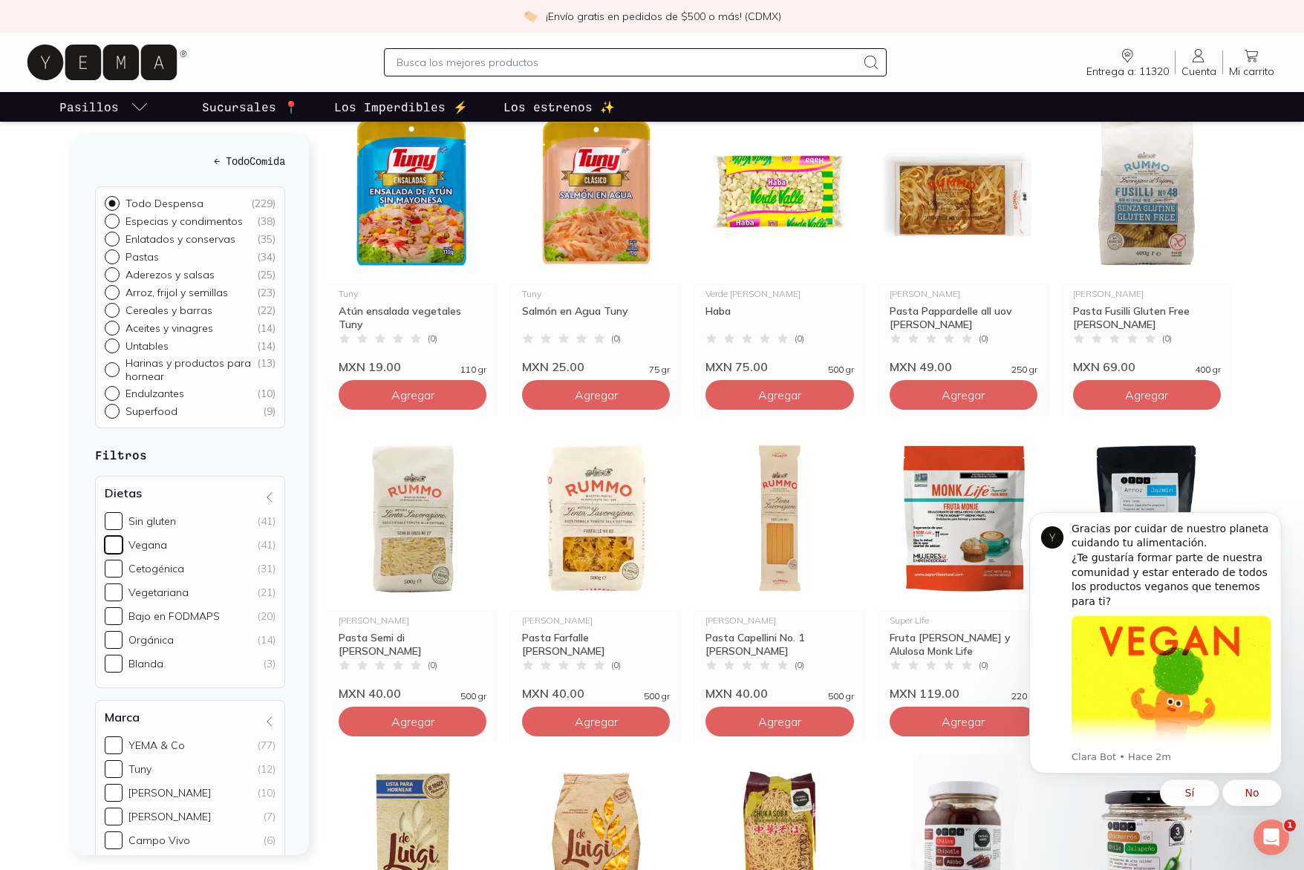
click at [119, 546] on input "Vegana (41)" at bounding box center [114, 545] width 18 height 18
checkbox input "true"
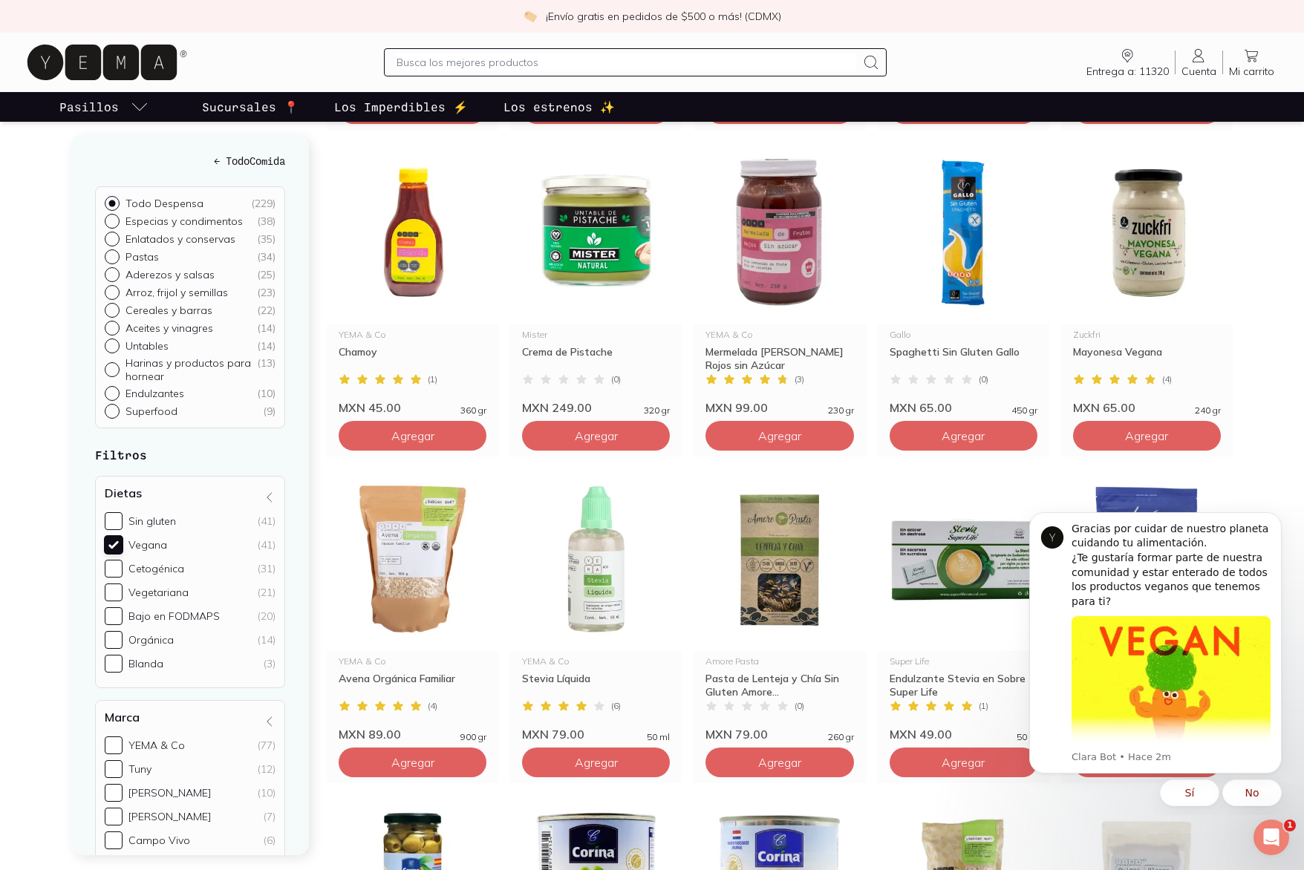
scroll to position [181, 0]
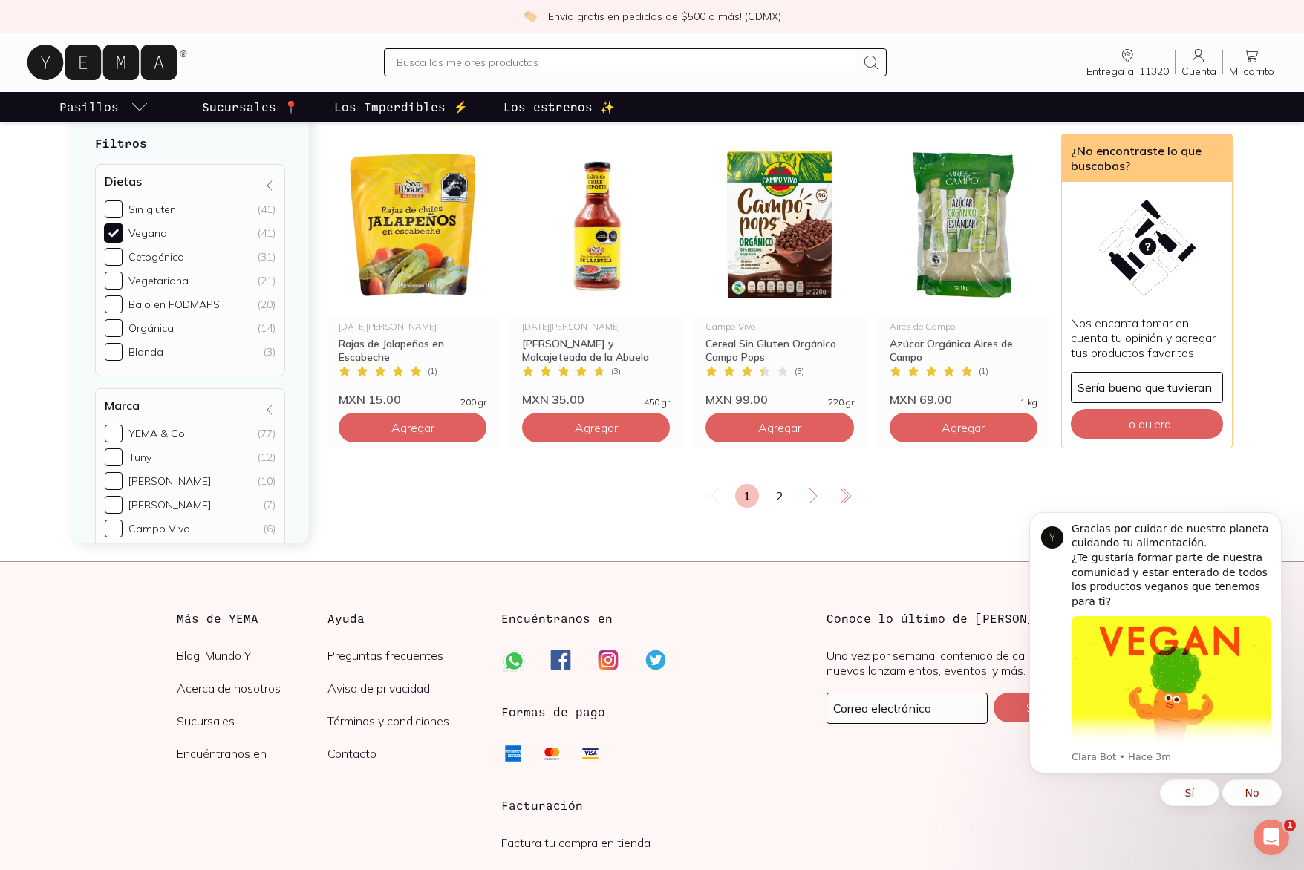
scroll to position [2526, 0]
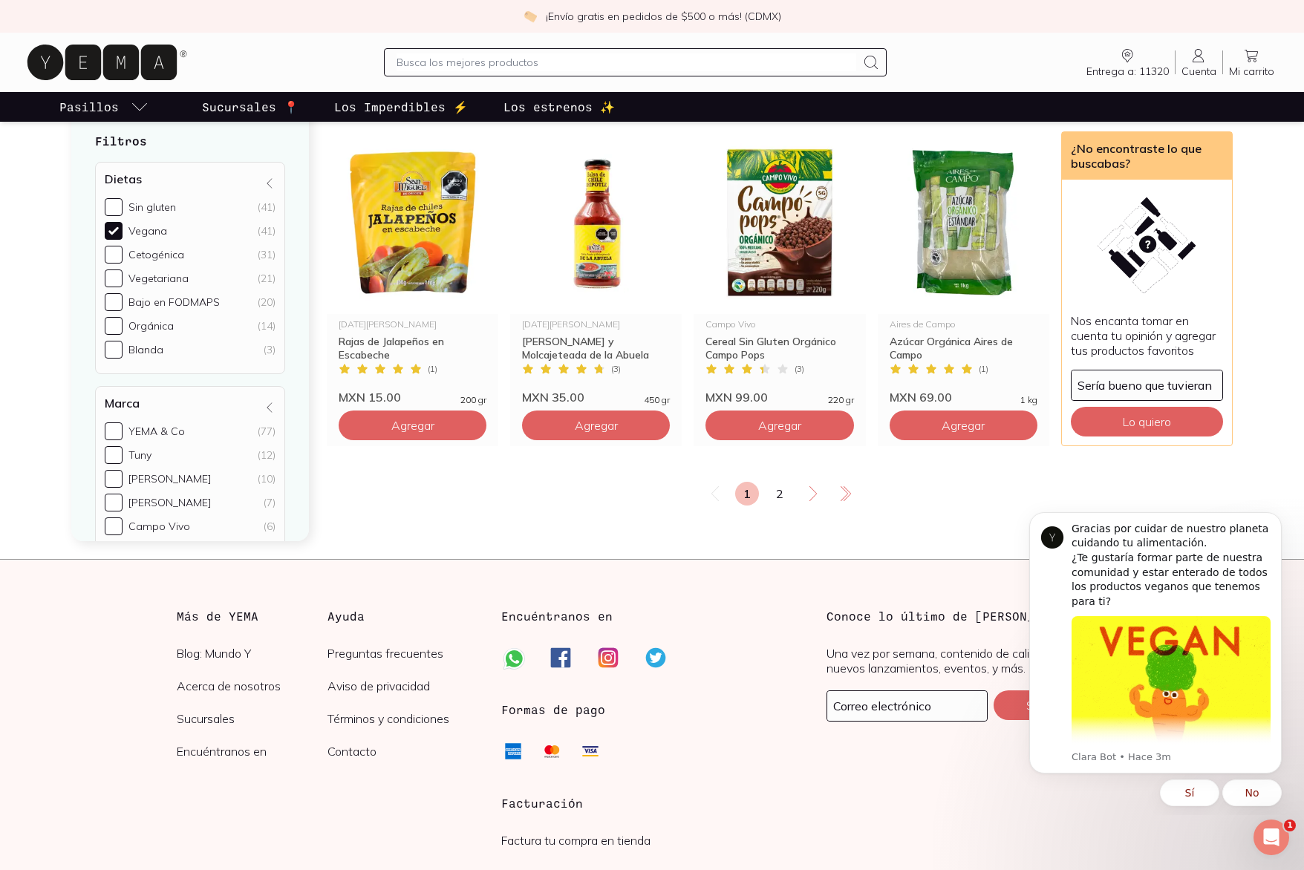
click at [765, 506] on div "1 2" at bounding box center [780, 494] width 906 height 24
click at [778, 506] on link "2" at bounding box center [780, 494] width 24 height 24
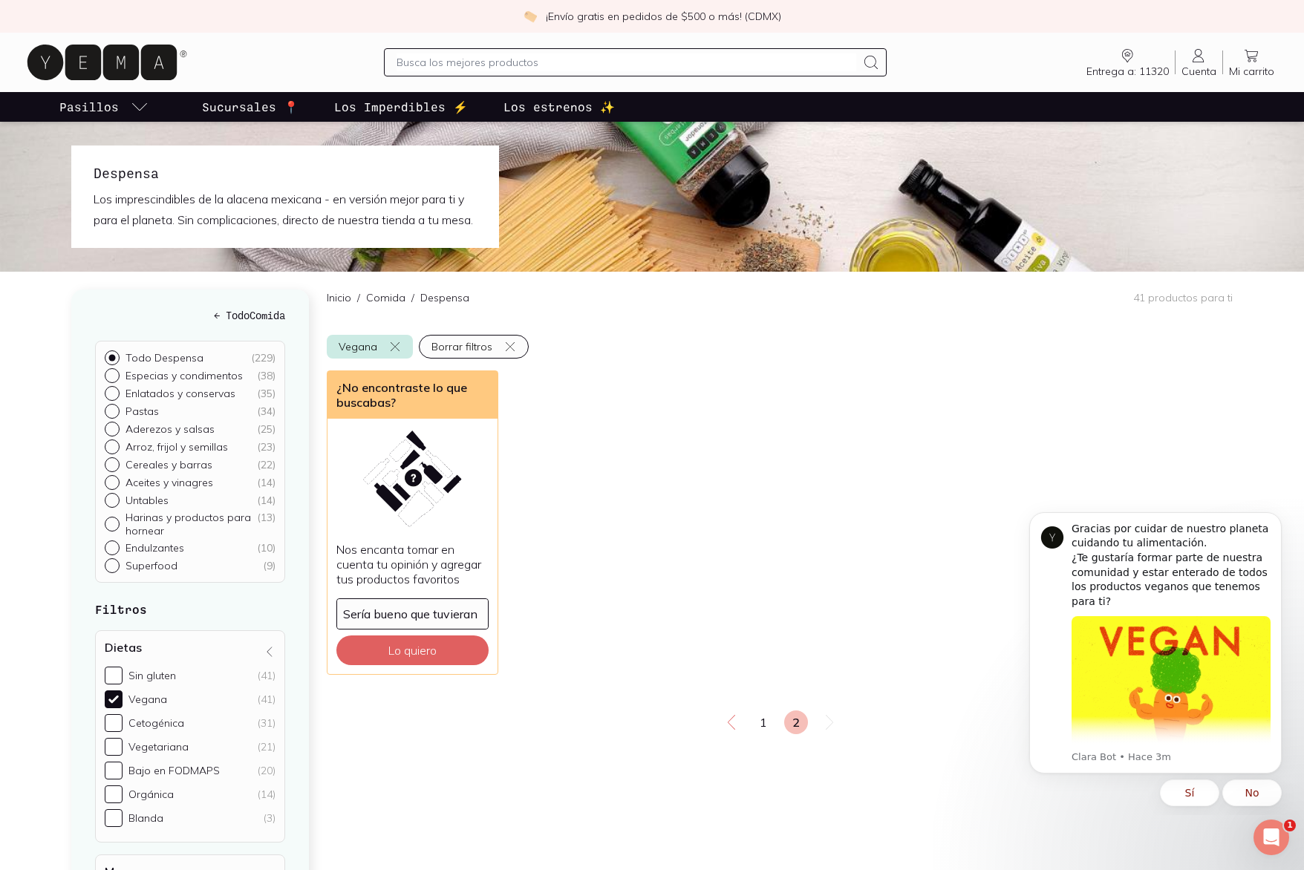
scroll to position [4, 0]
click at [114, 569] on div at bounding box center [115, 561] width 21 height 15
click at [114, 570] on input "Superfood ( 9 )" at bounding box center [111, 564] width 12 height 12
radio input "true"
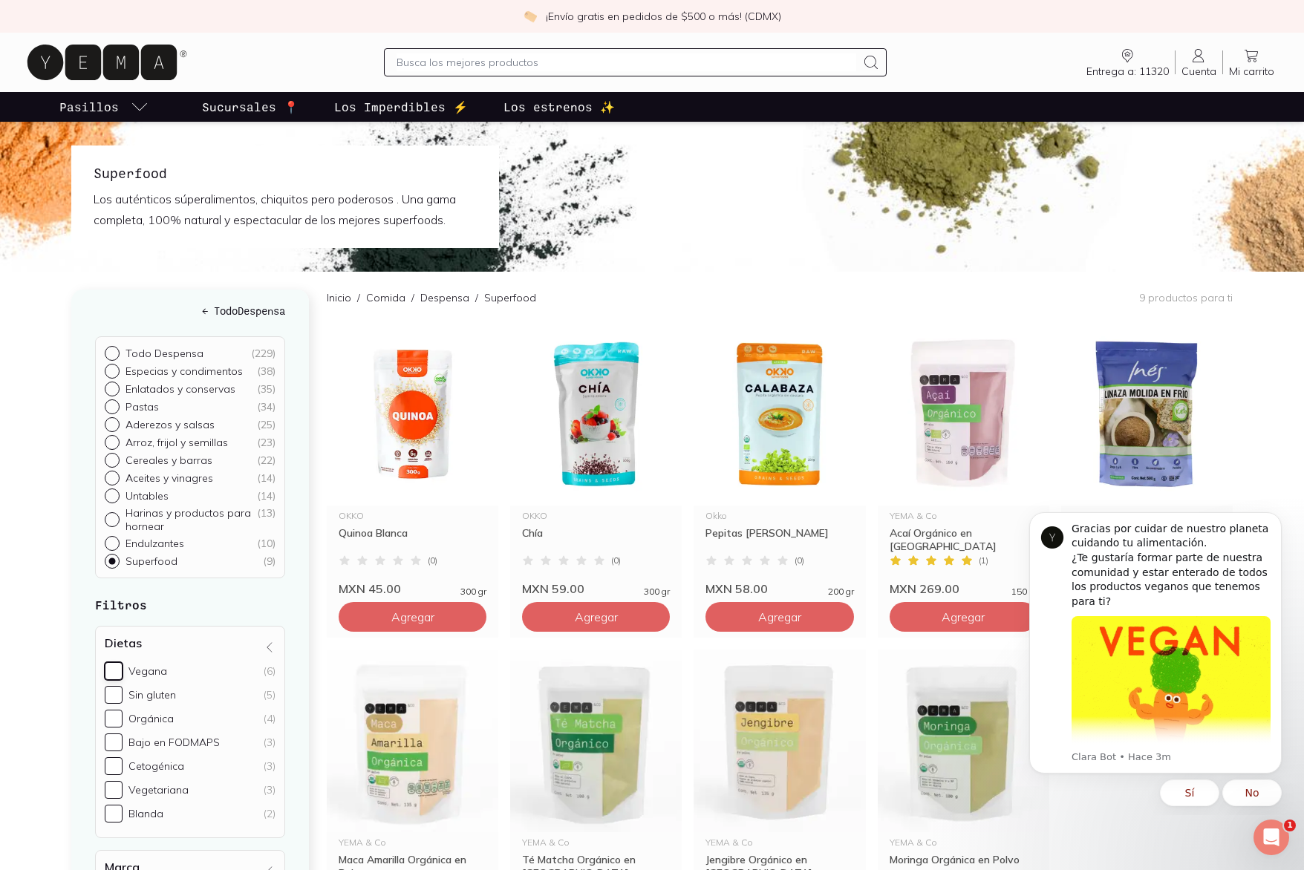
click at [112, 669] on input "Vegana (6)" at bounding box center [114, 671] width 18 height 18
checkbox input "true"
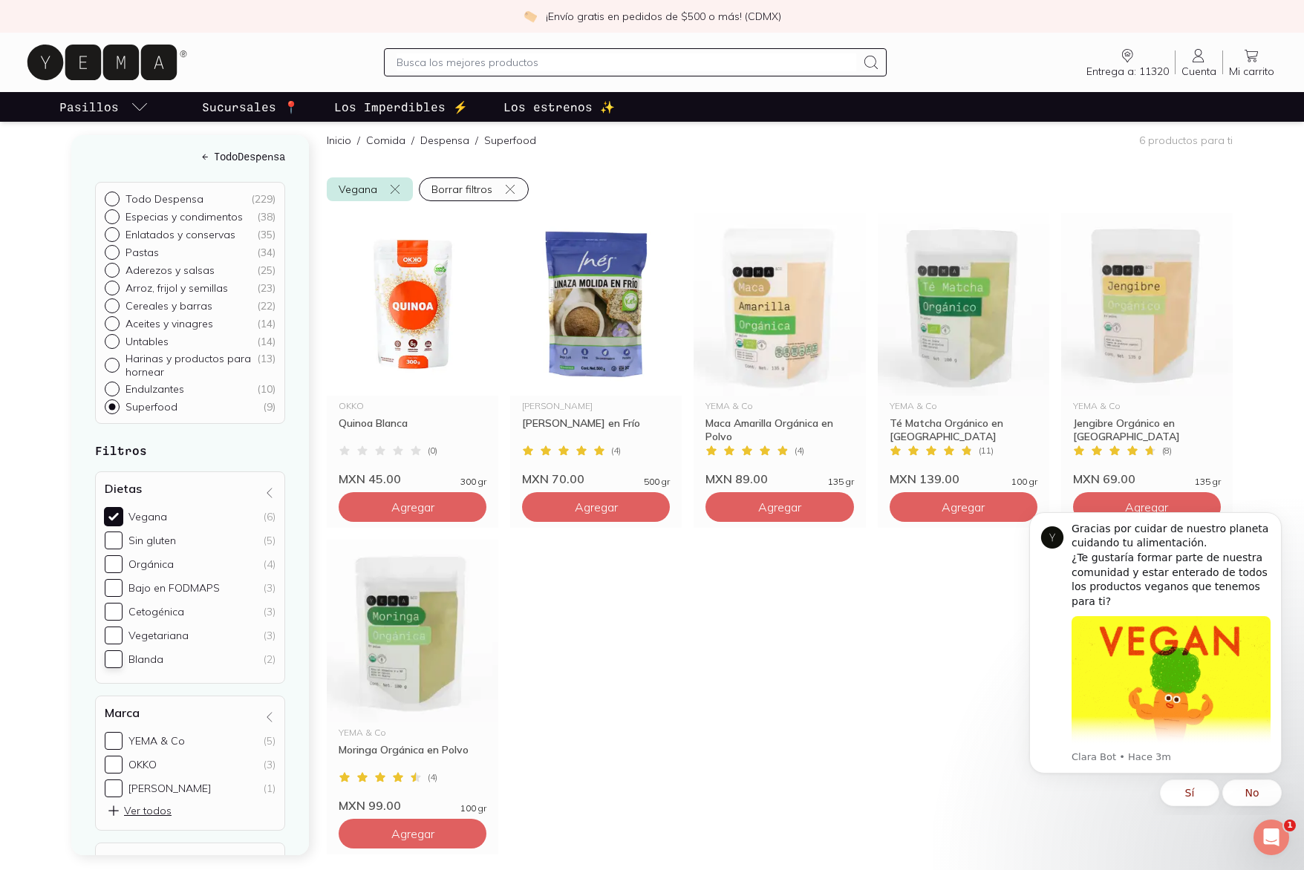
scroll to position [160, 0]
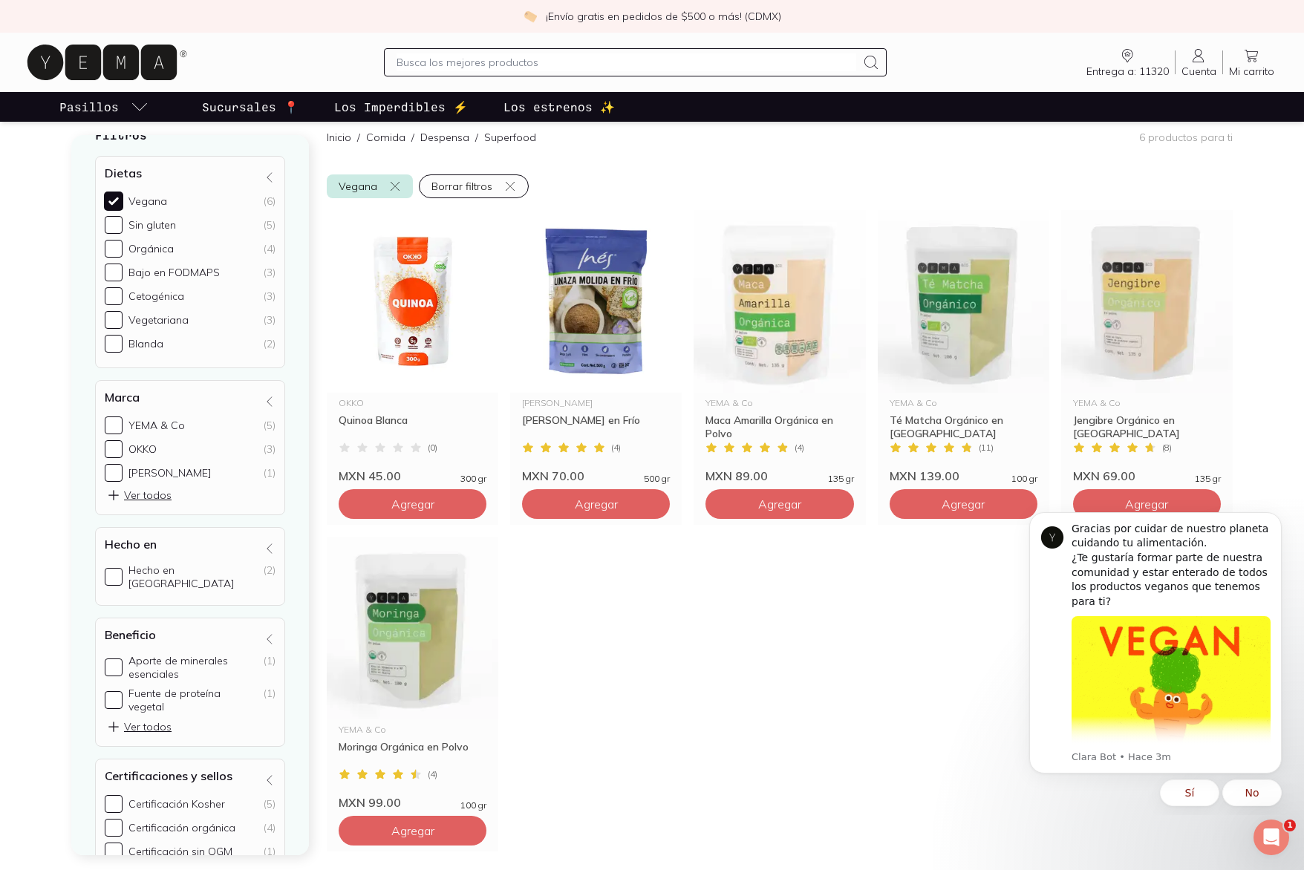
scroll to position [359, 0]
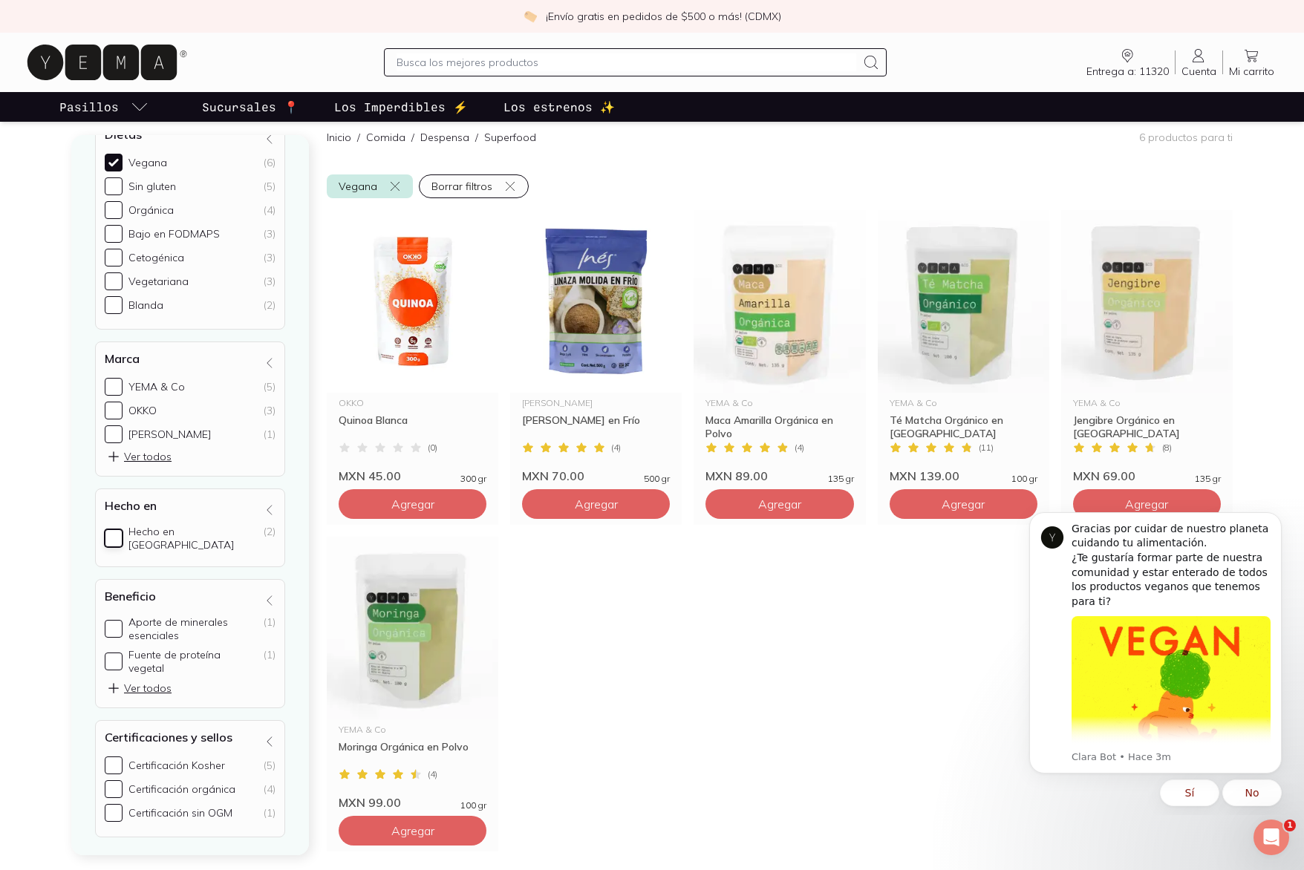
click at [115, 533] on input "Hecho en [GEOGRAPHIC_DATA] (2)" at bounding box center [114, 538] width 18 height 18
checkbox input "true"
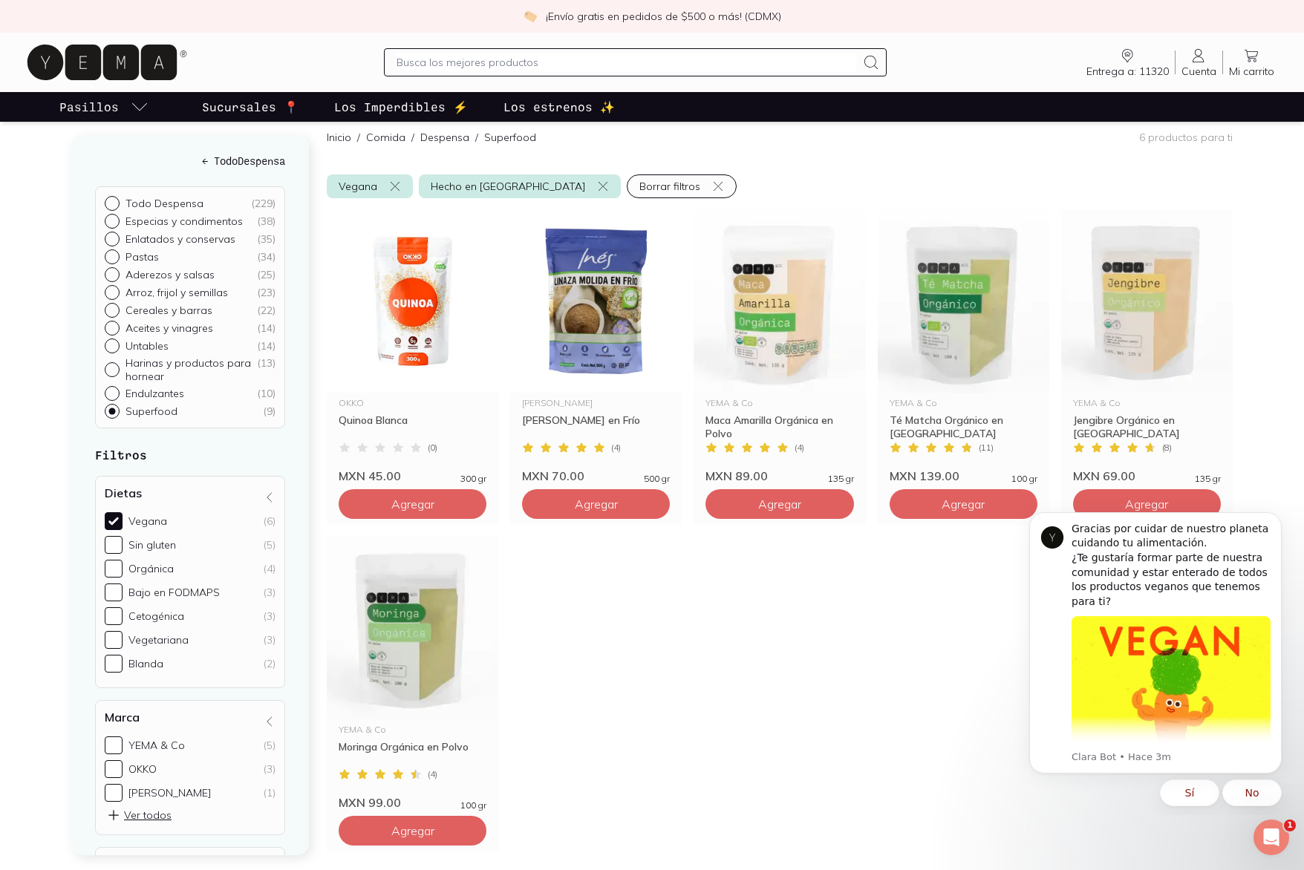
click at [111, 409] on input "Superfood ( 9 )" at bounding box center [111, 410] width 12 height 12
click at [114, 203] on input "Todo Despensa ( 229 )" at bounding box center [111, 202] width 12 height 12
radio input "true"
checkbox input "false"
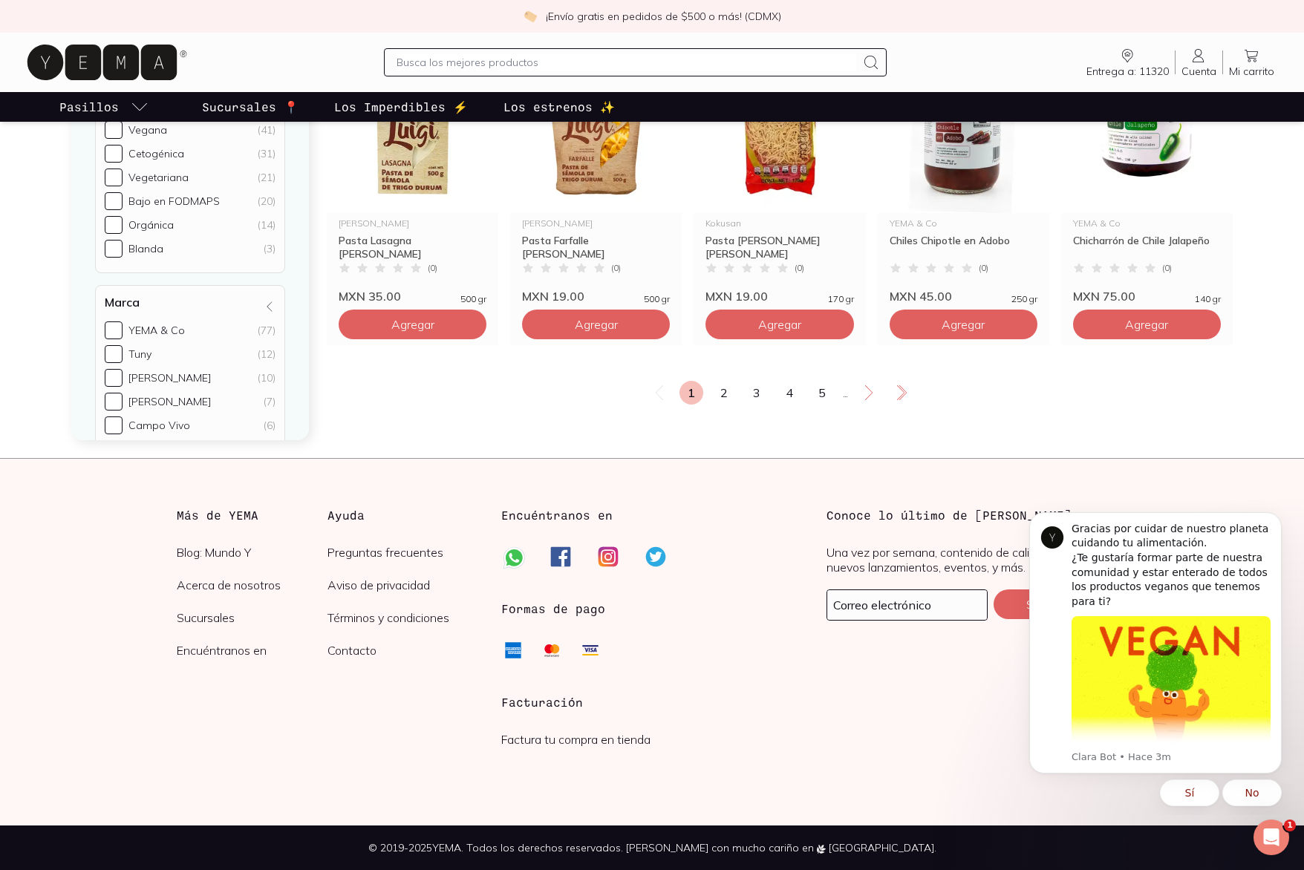
scroll to position [2600, 0]
click at [727, 396] on link "2" at bounding box center [724, 393] width 24 height 24
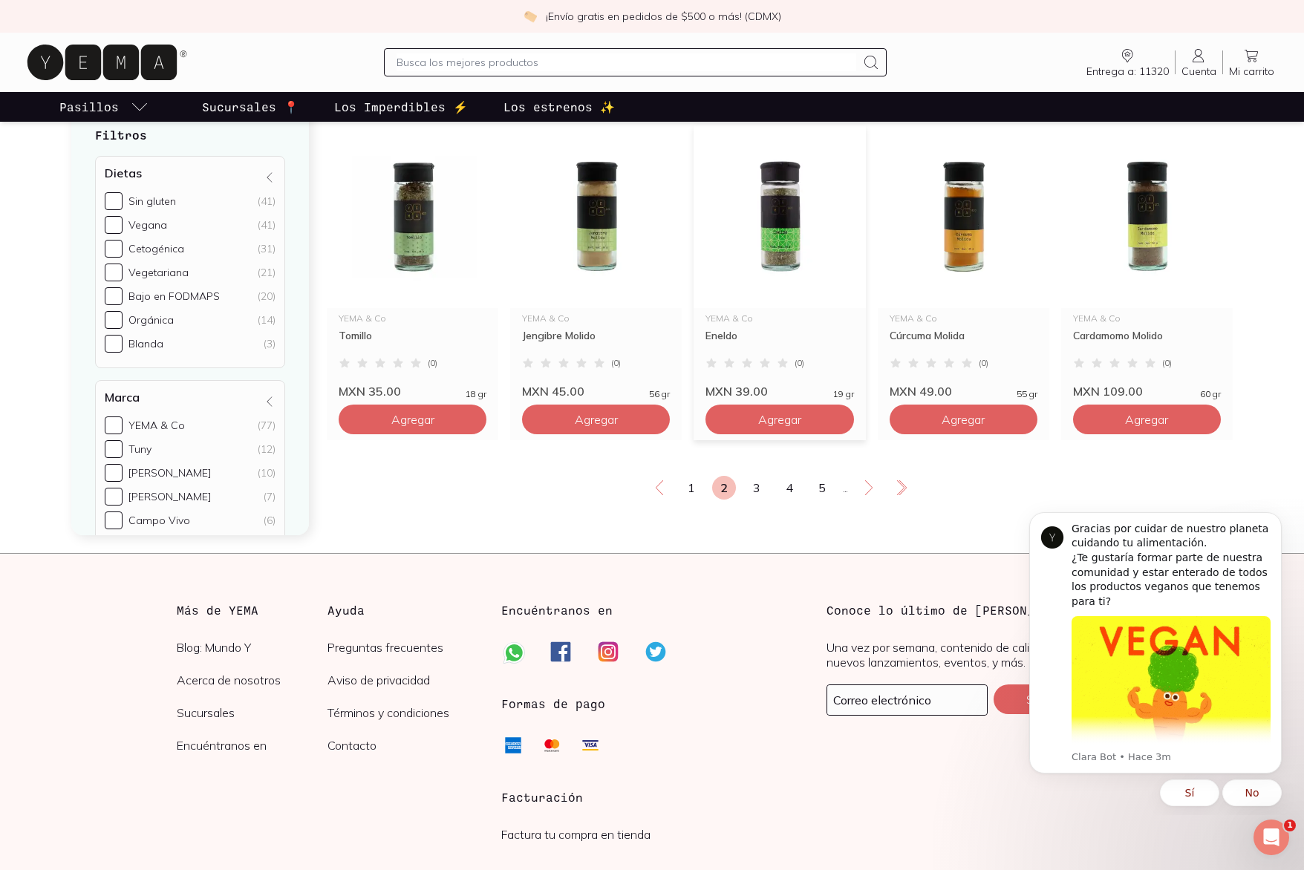
scroll to position [2600, 0]
